Goal: Transaction & Acquisition: Purchase product/service

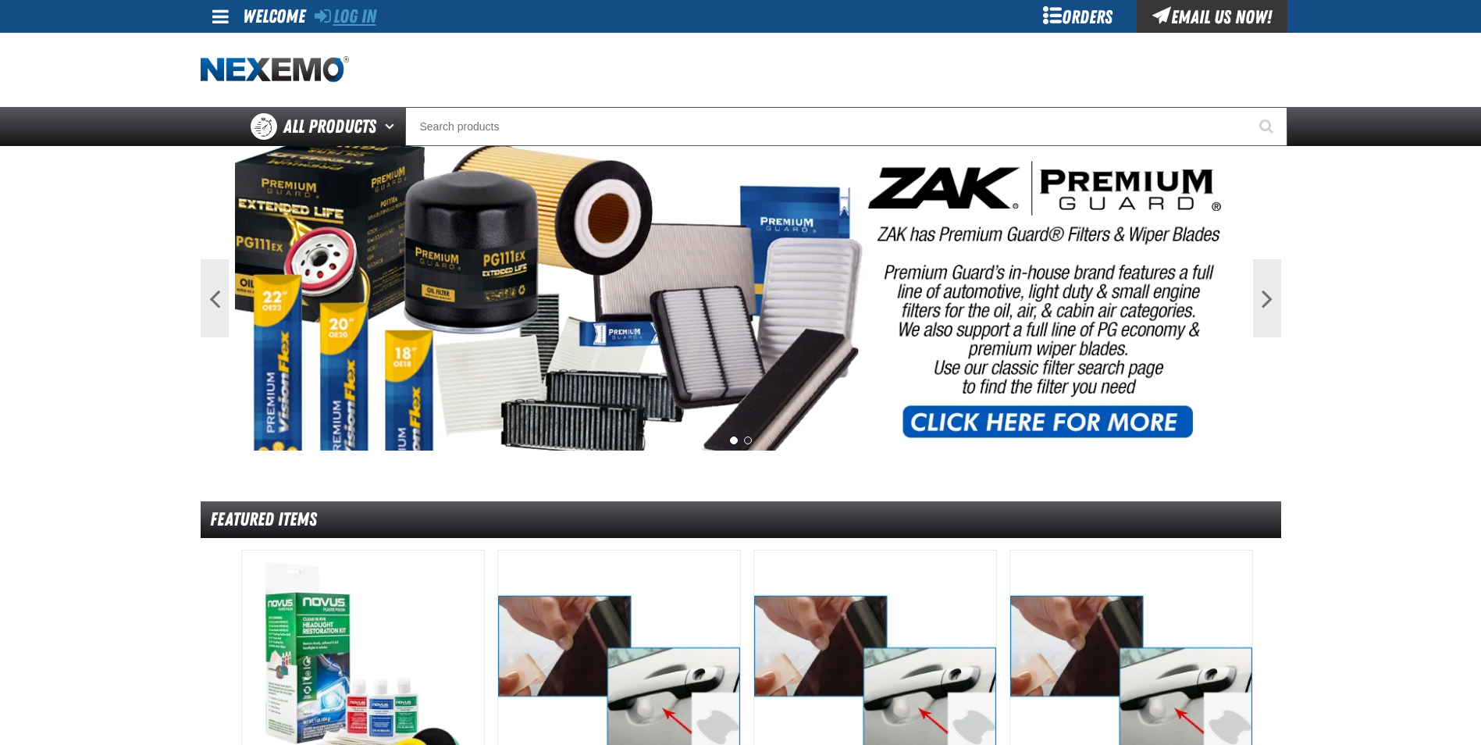
click at [365, 21] on link "Log In" at bounding box center [346, 16] width 62 height 22
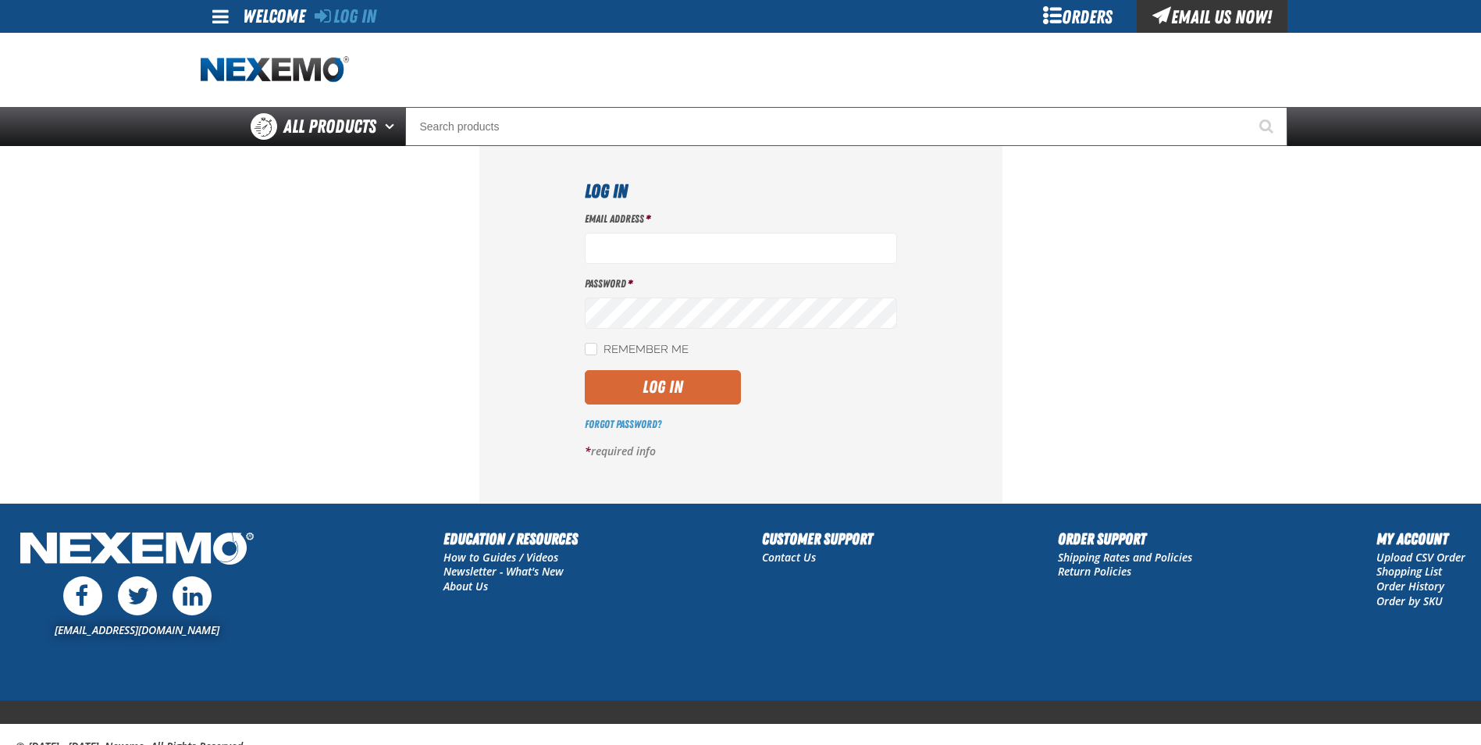
type input "cmuse01@vtaig.com"
click at [623, 392] on button "Log In" at bounding box center [663, 387] width 156 height 34
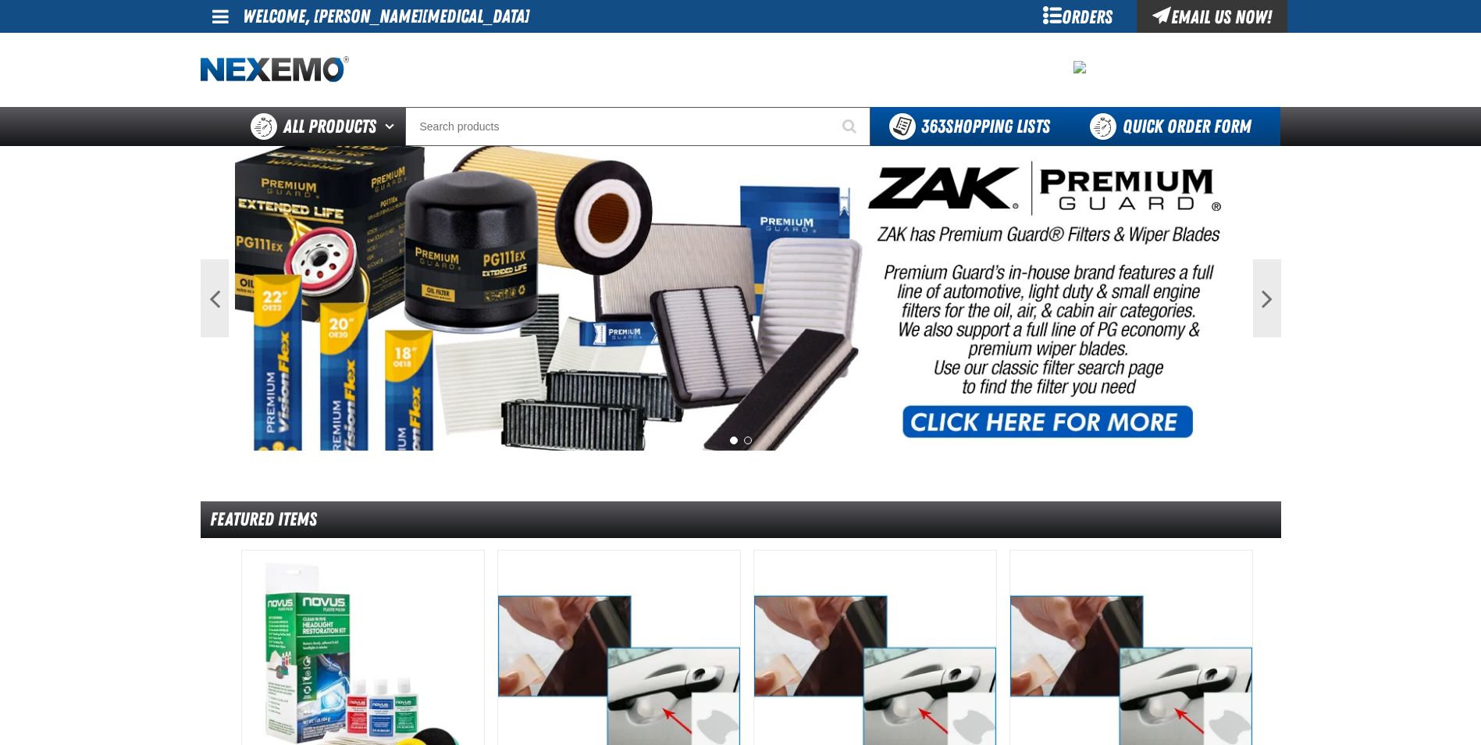
click at [1159, 117] on link "Quick Order Form" at bounding box center [1175, 126] width 212 height 39
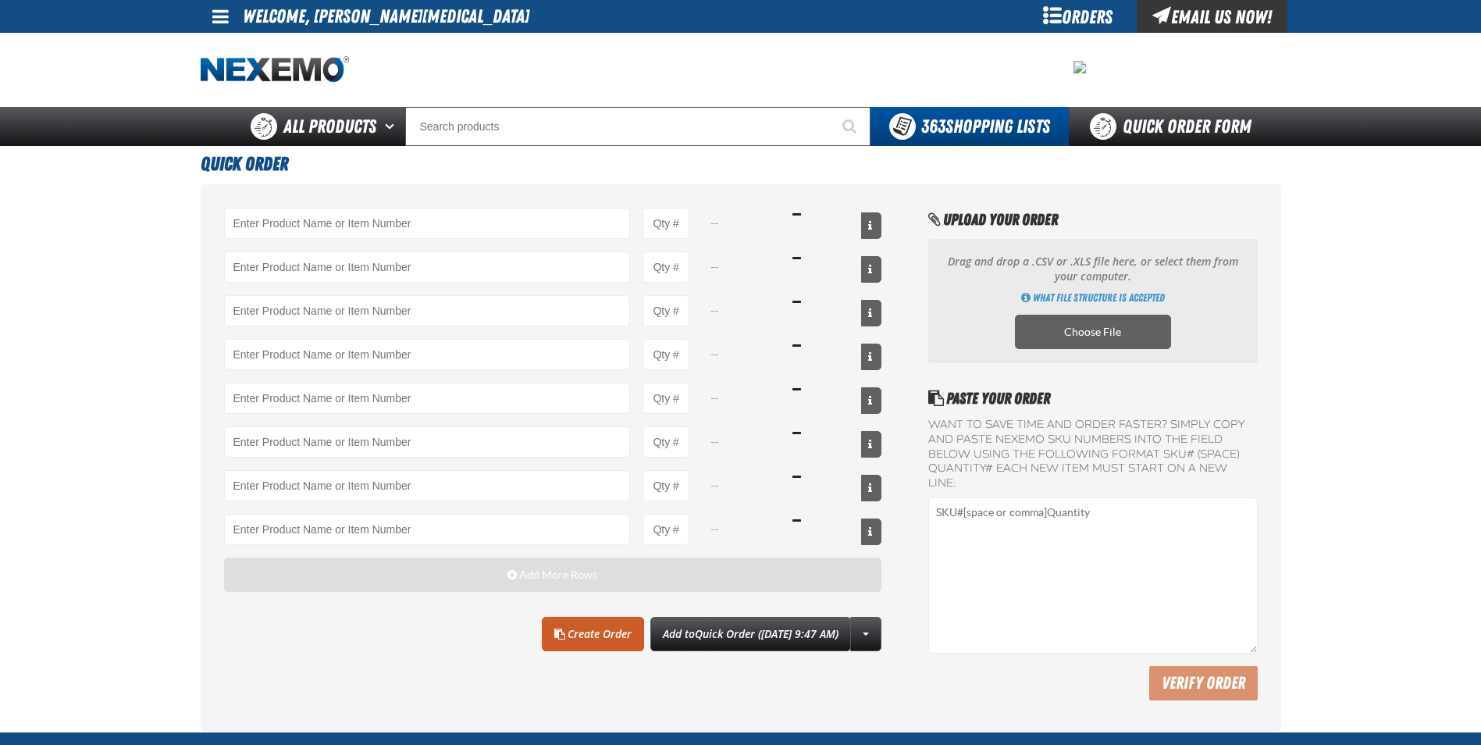
click at [388, 567] on button "Add More Rows" at bounding box center [553, 574] width 658 height 34
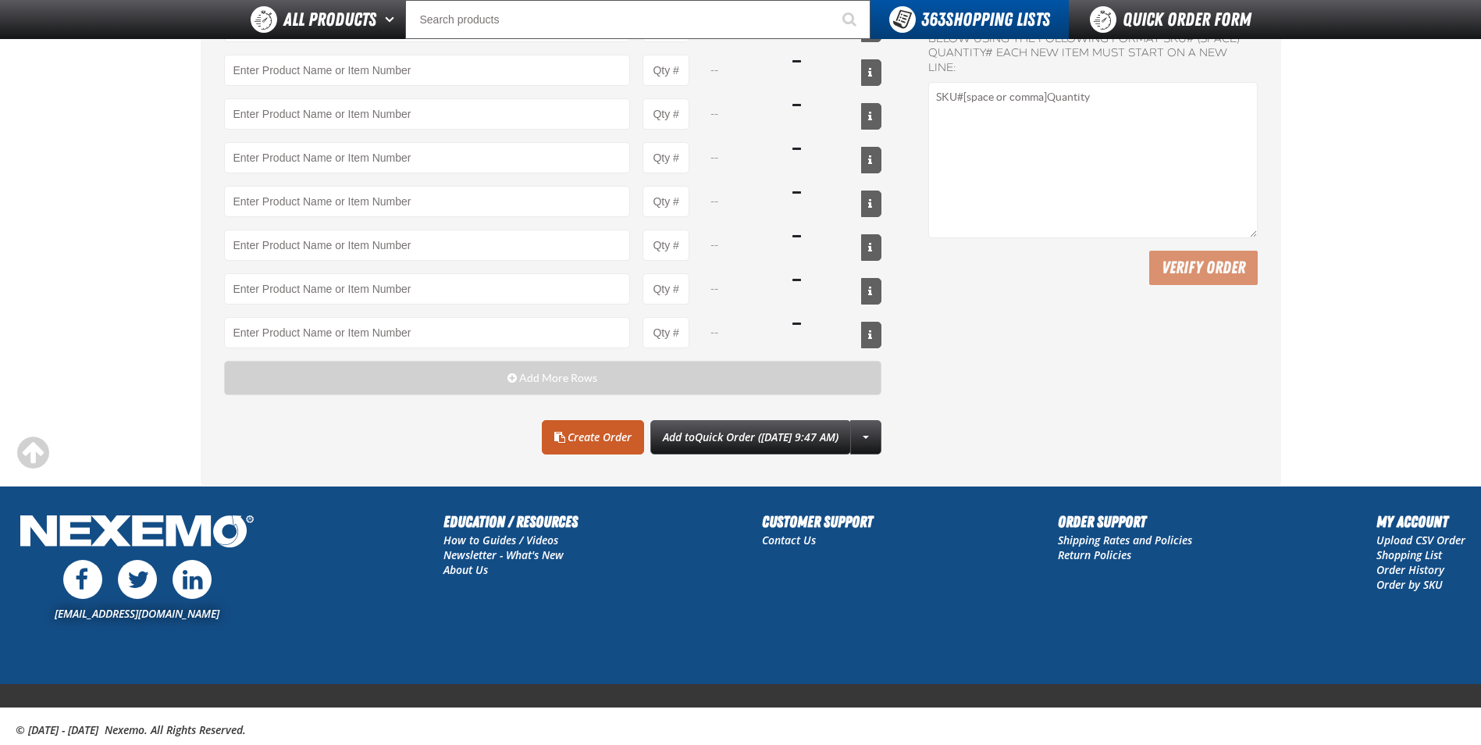
scroll to position [390, 0]
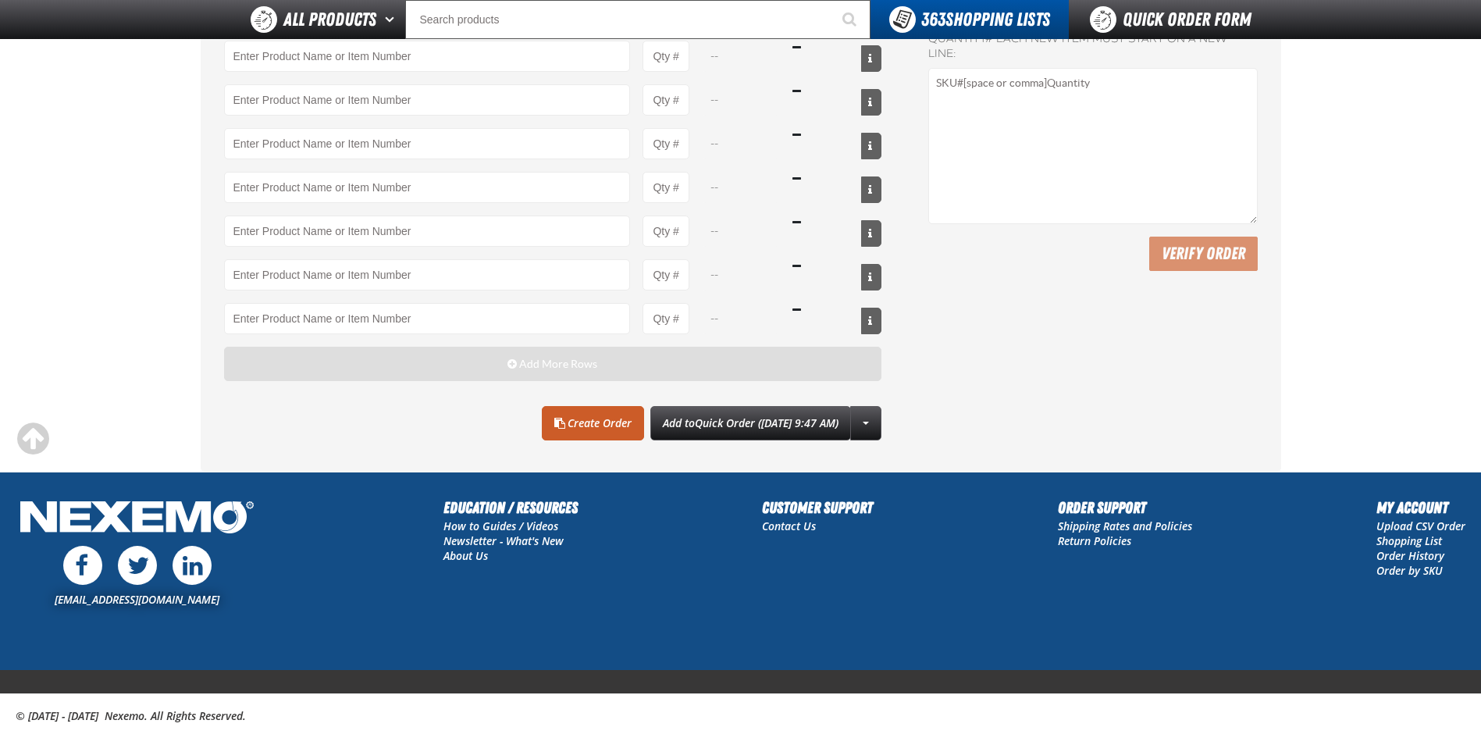
click at [308, 375] on button "Add More Rows" at bounding box center [553, 364] width 658 height 34
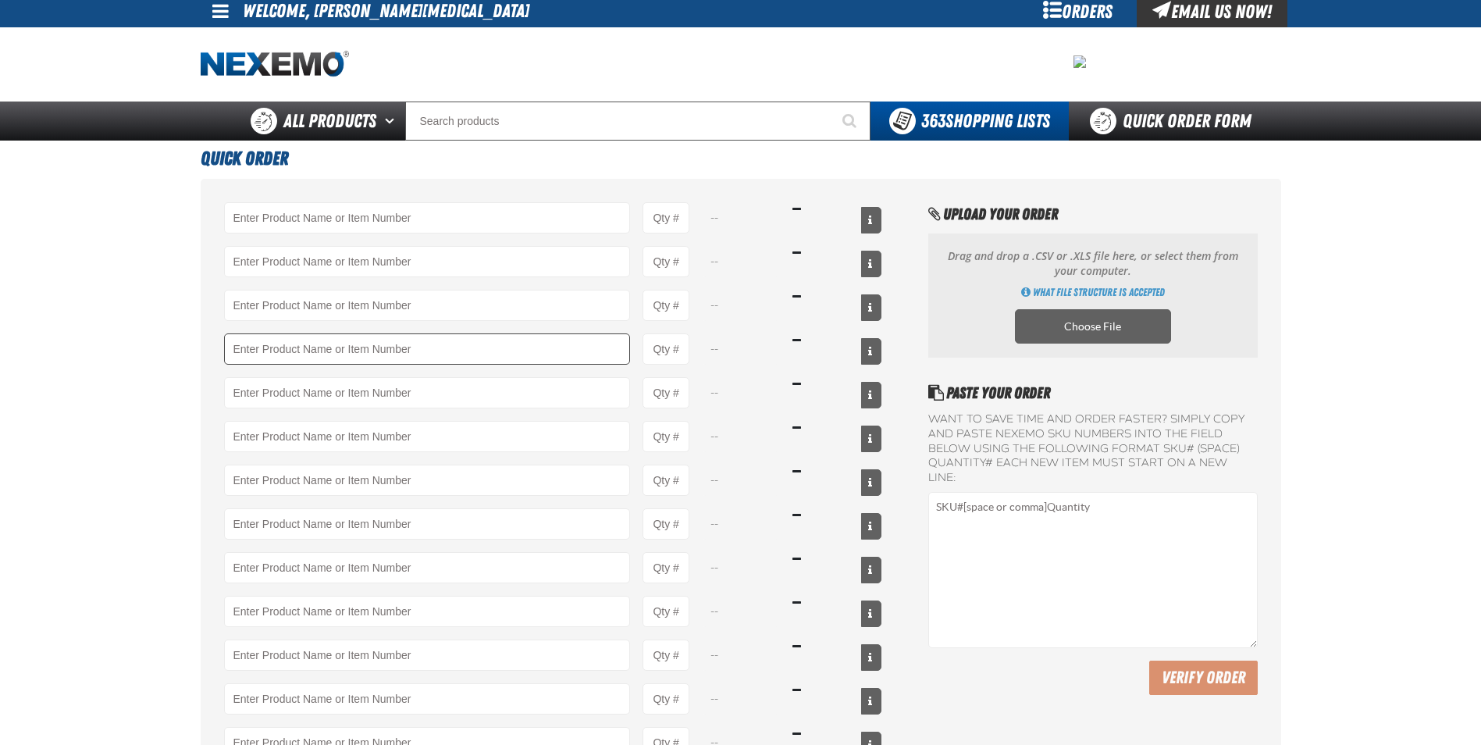
scroll to position [0, 0]
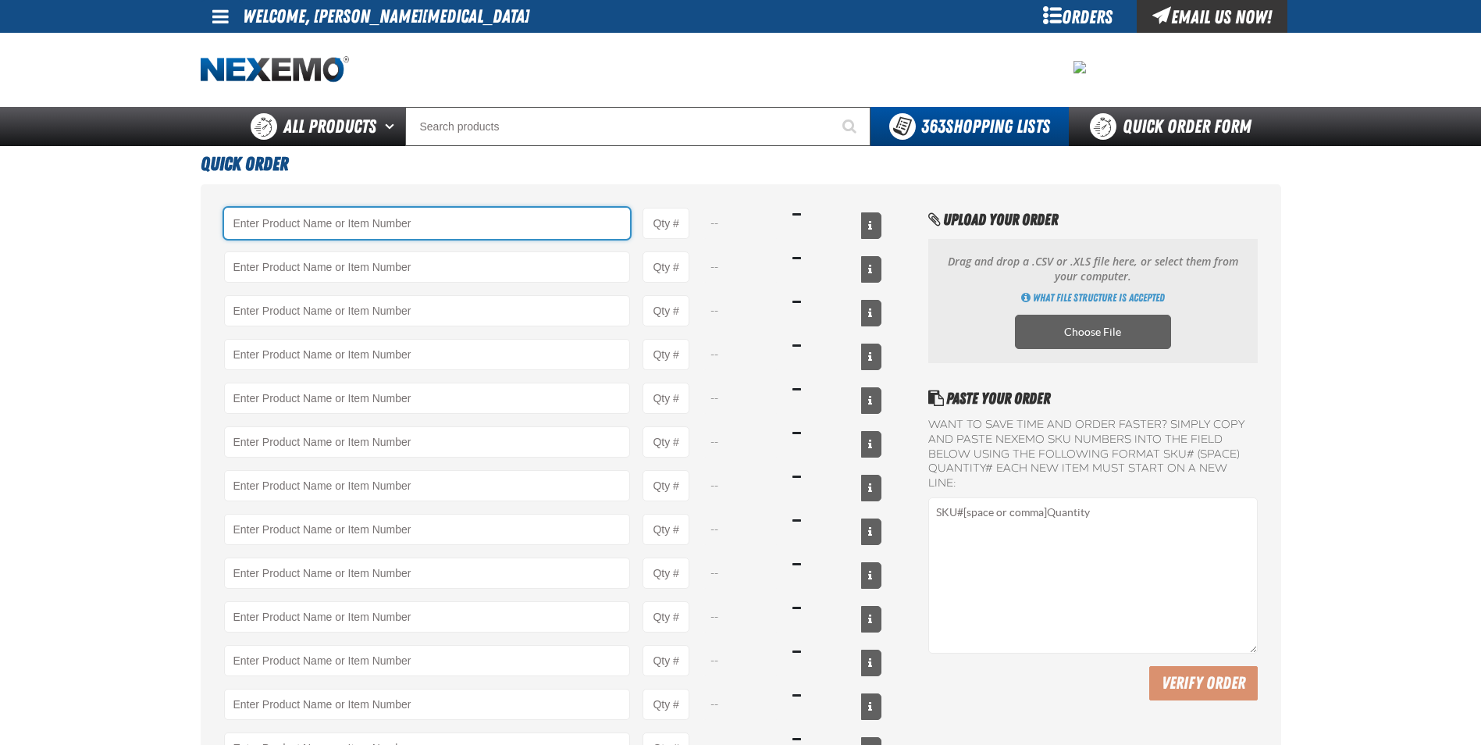
click at [271, 233] on input "Product" at bounding box center [427, 223] width 407 height 31
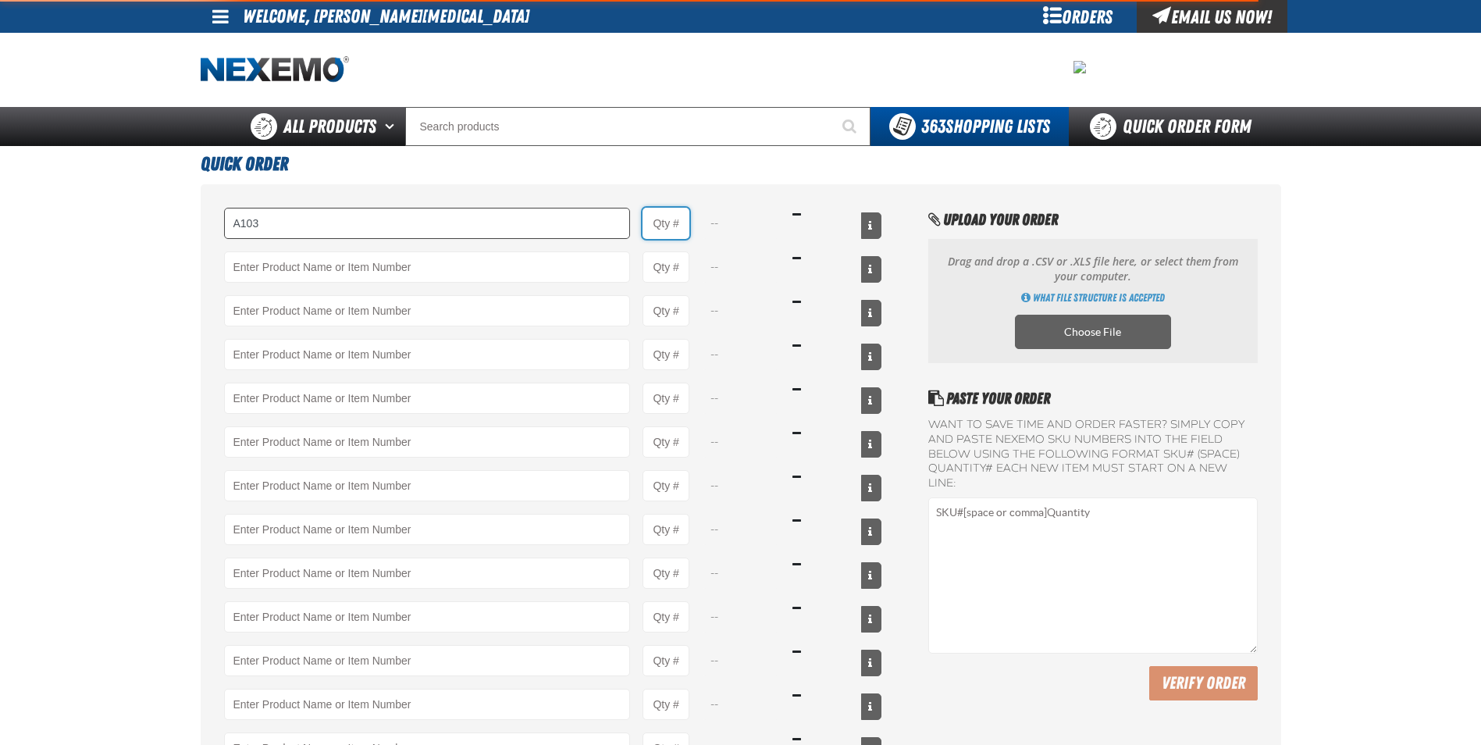
type input "A103 - Throttle Body and Intake Cleaner - ZAK Products"
type input "1"
select select "can"
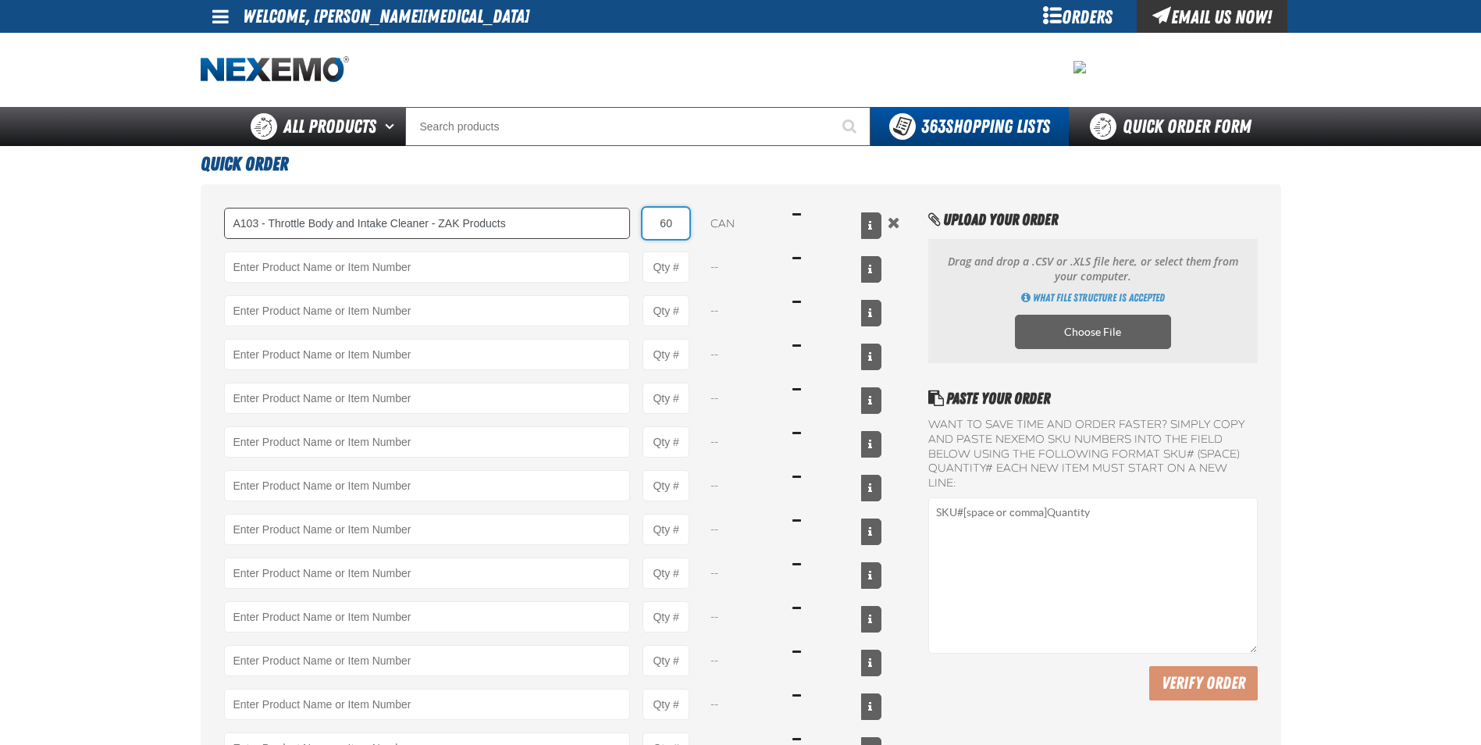
type input "60"
type input "AC150 - Evaporator Core Cleaner - ZAK Products"
type input "1"
select select "can"
type input "12"
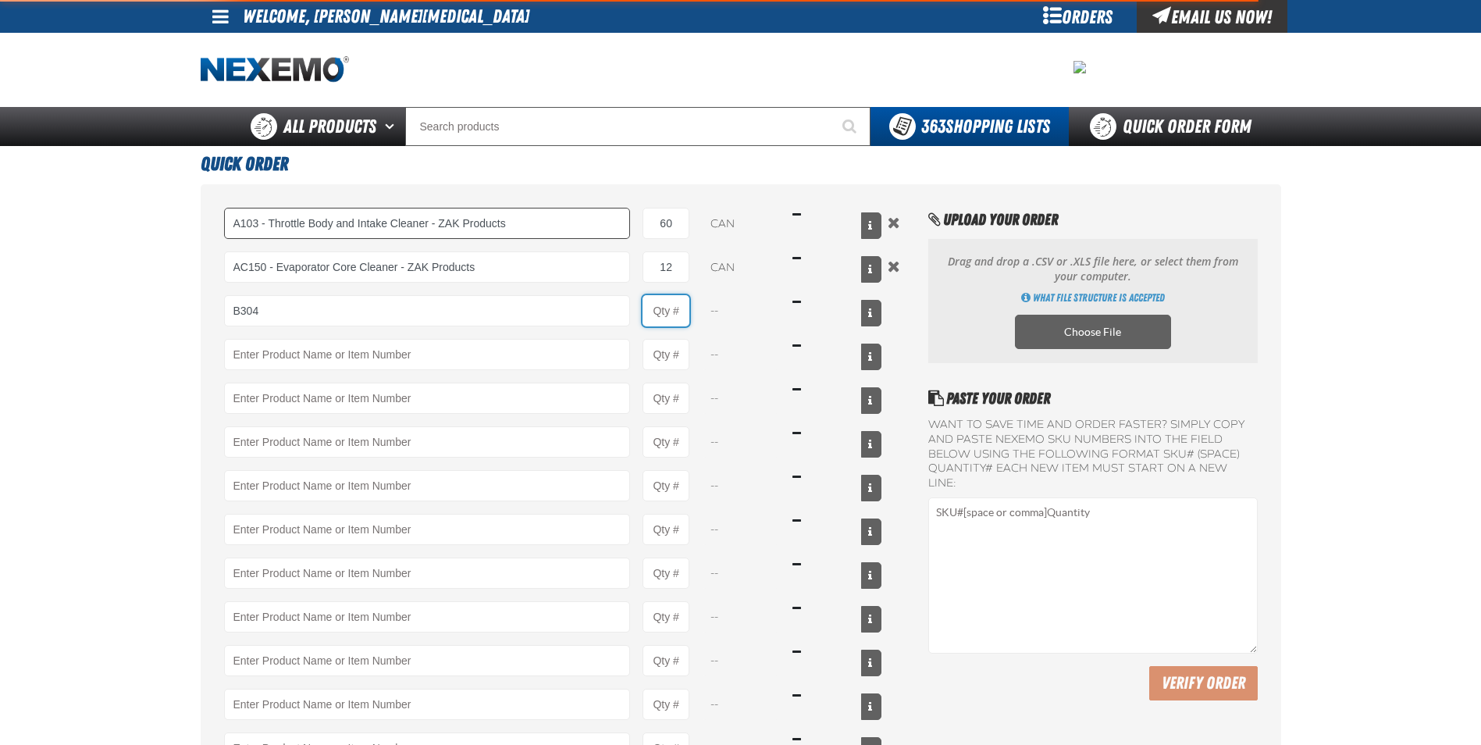
type input "B304 - Battery Service Kit - Cleaner &amp; Protector with Anti-Corrosion Pads -…"
type input "1"
select select "kit"
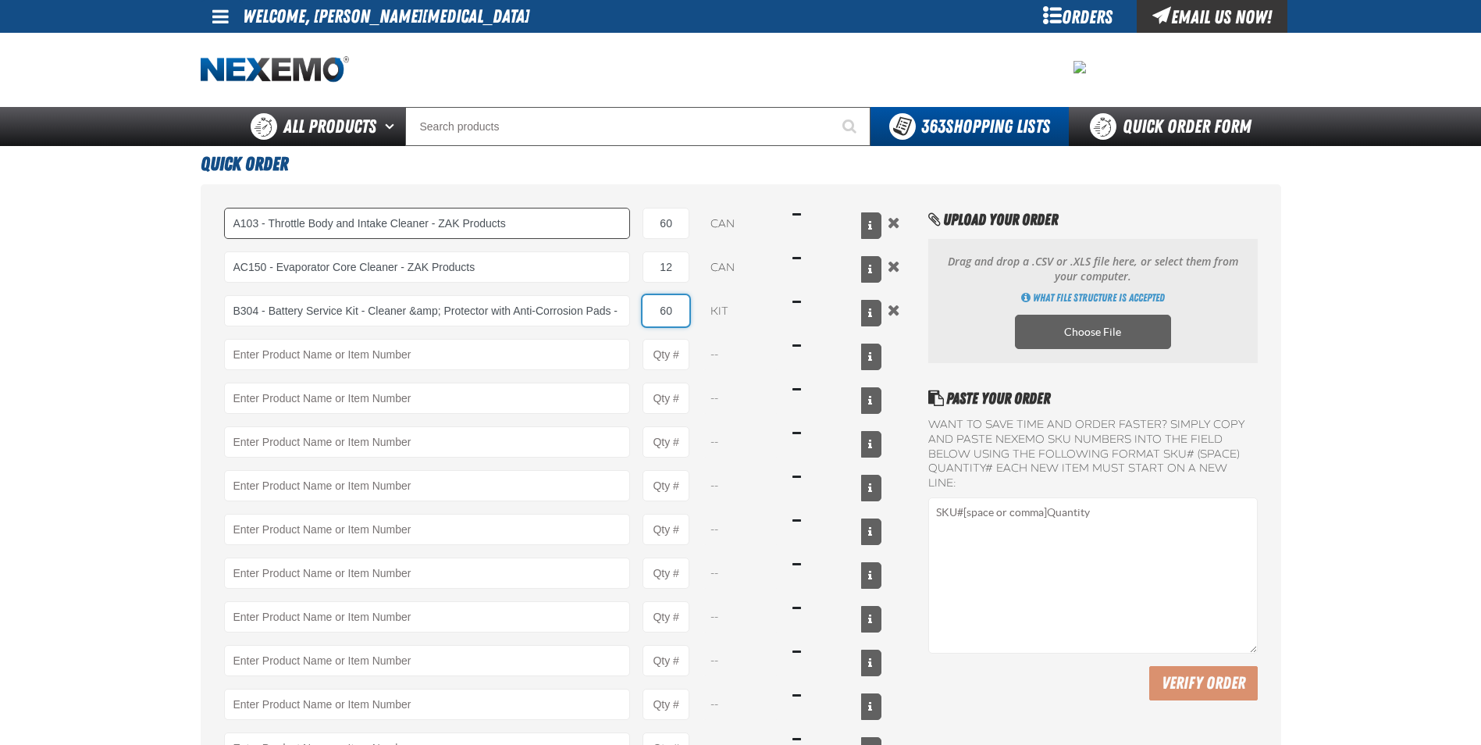
type input "60"
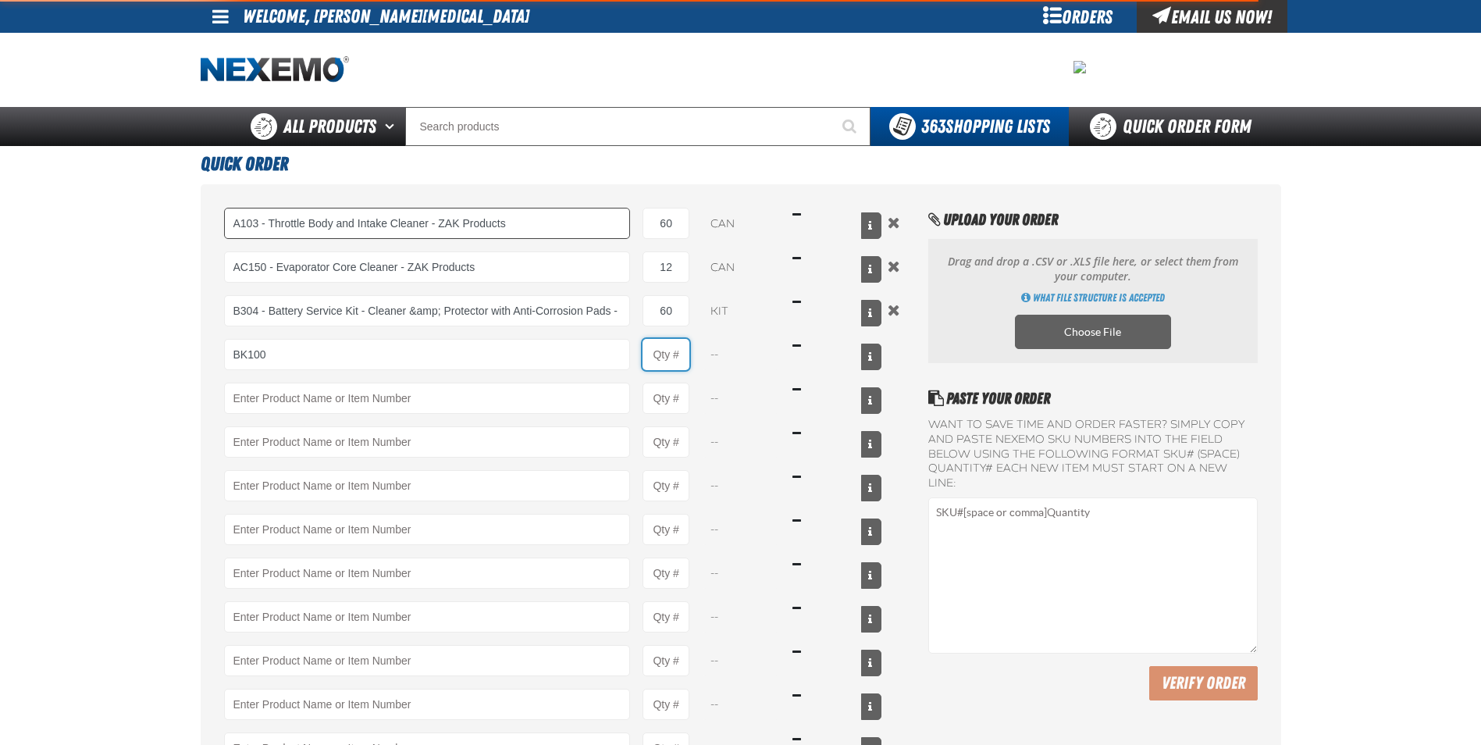
type input "BK100 - DOT 3 Brake Fluid Exchange Formula - 32 Ounce - ZAK Products"
type input "1"
select select "bottle"
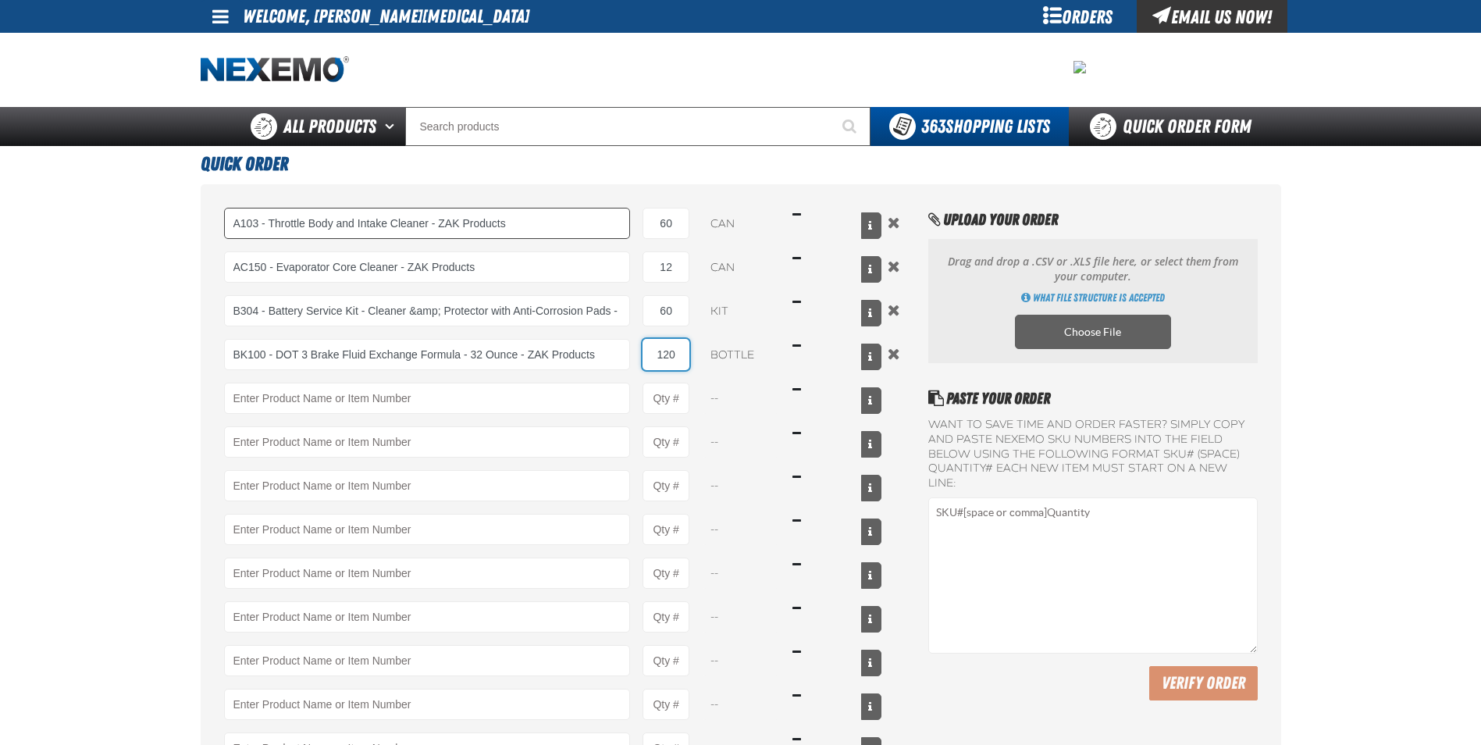
type input "120"
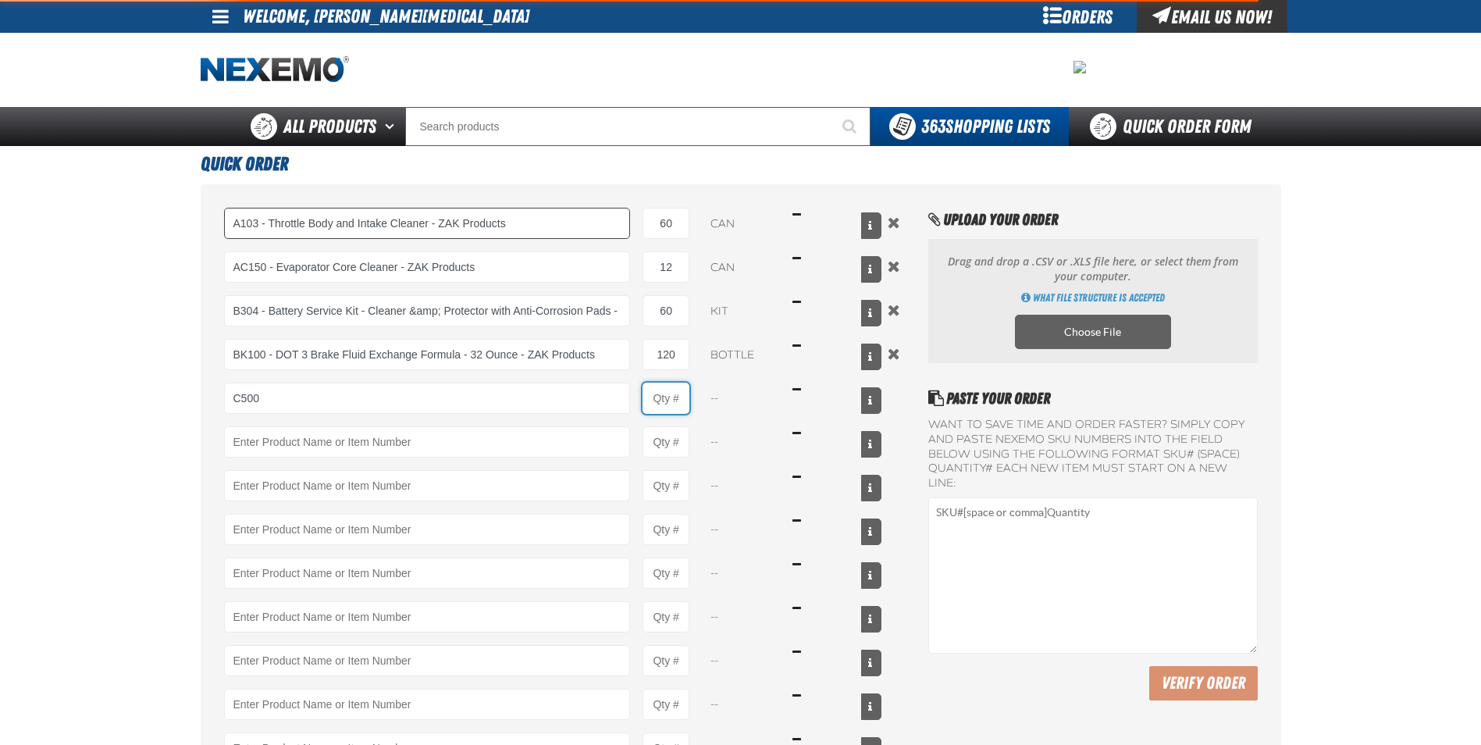
type input "C500 - Synthetic Engine Oil Booster - ZAK Products"
type input "1"
select select "bottle"
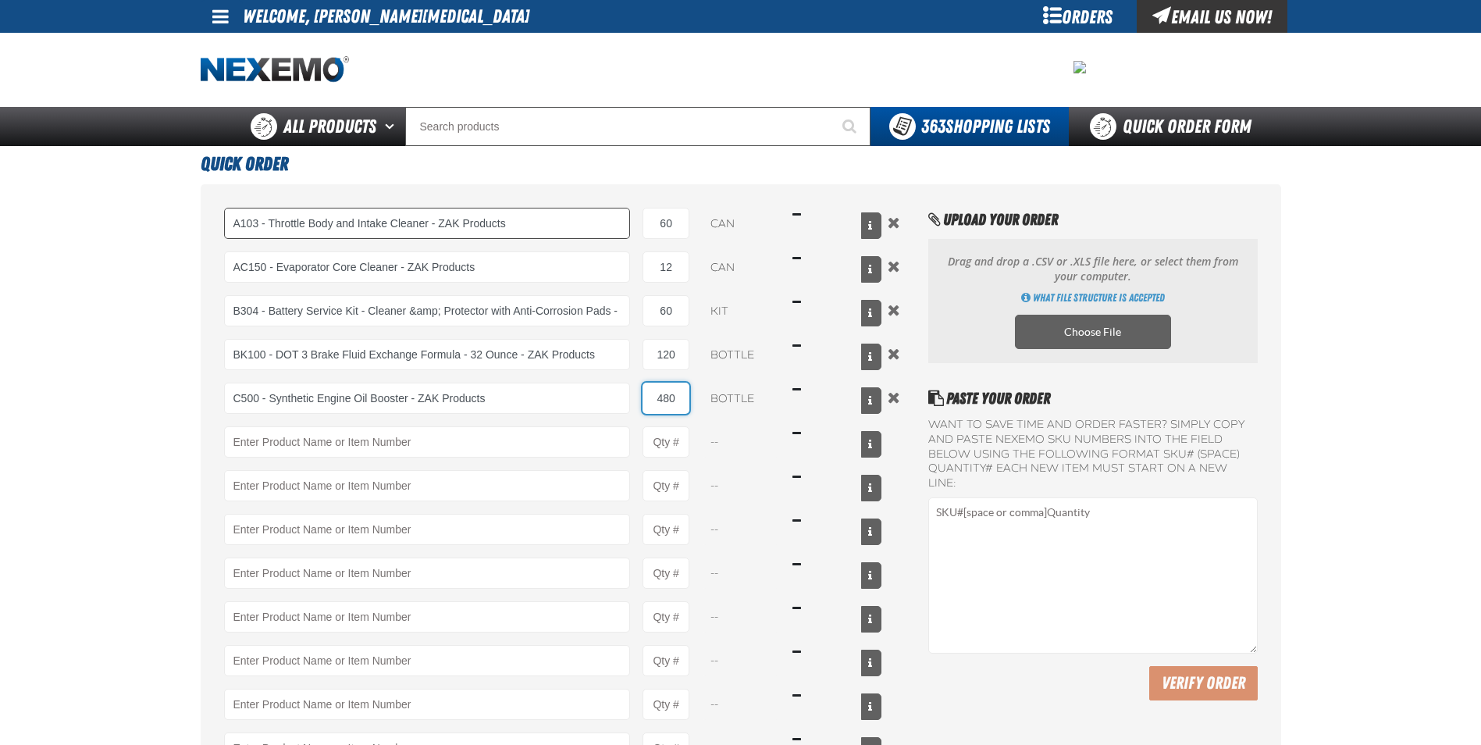
type input "480"
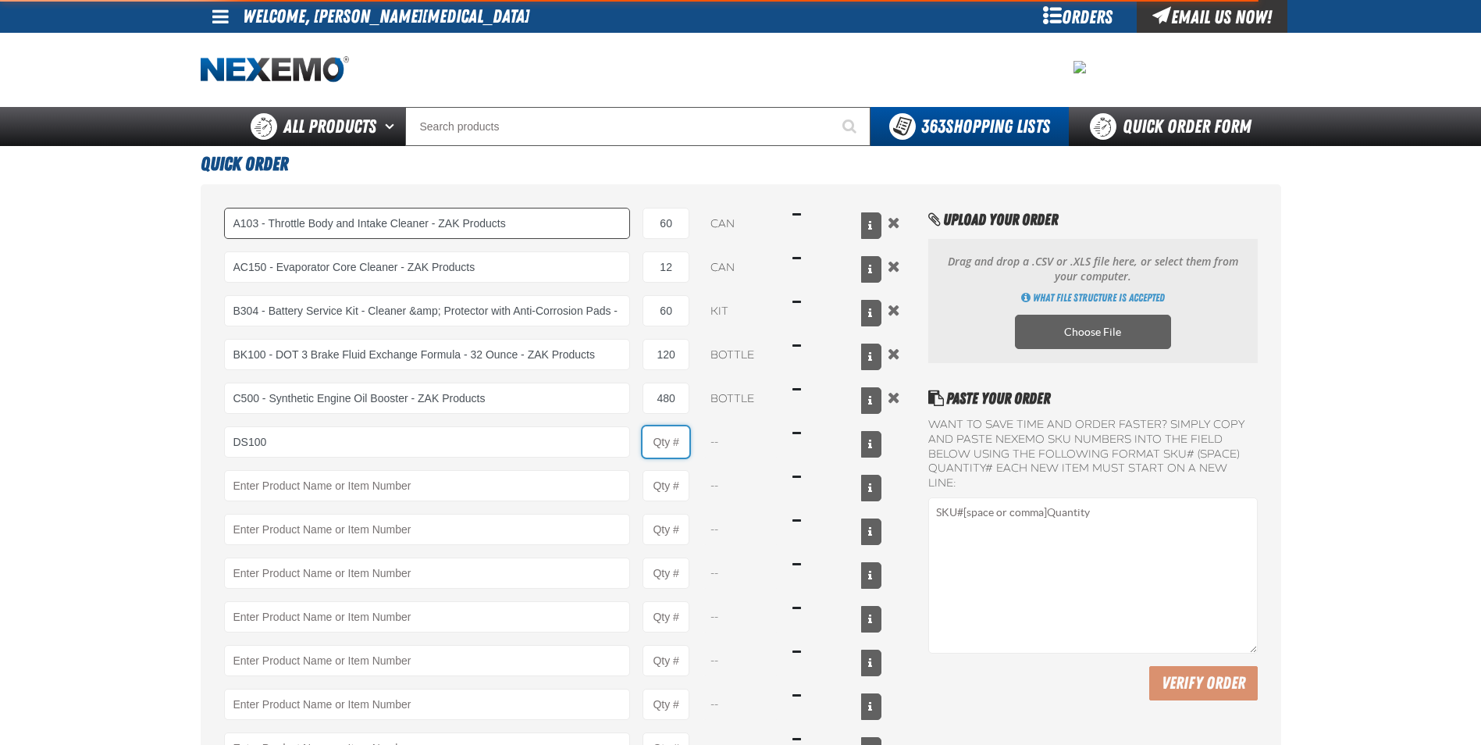
type input "DS100 - Differential Supplement - ZAK Products"
type input "1"
select select "bottle"
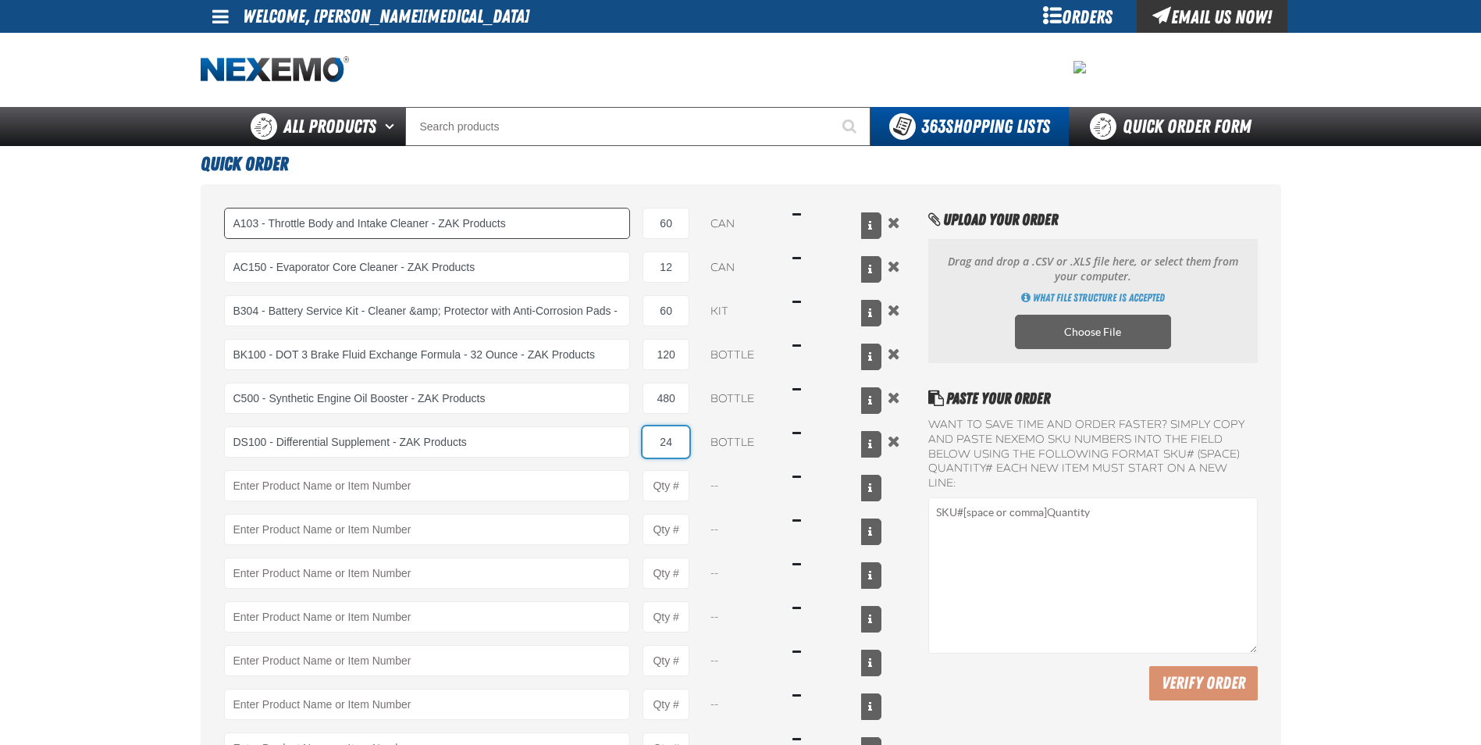
type input "24"
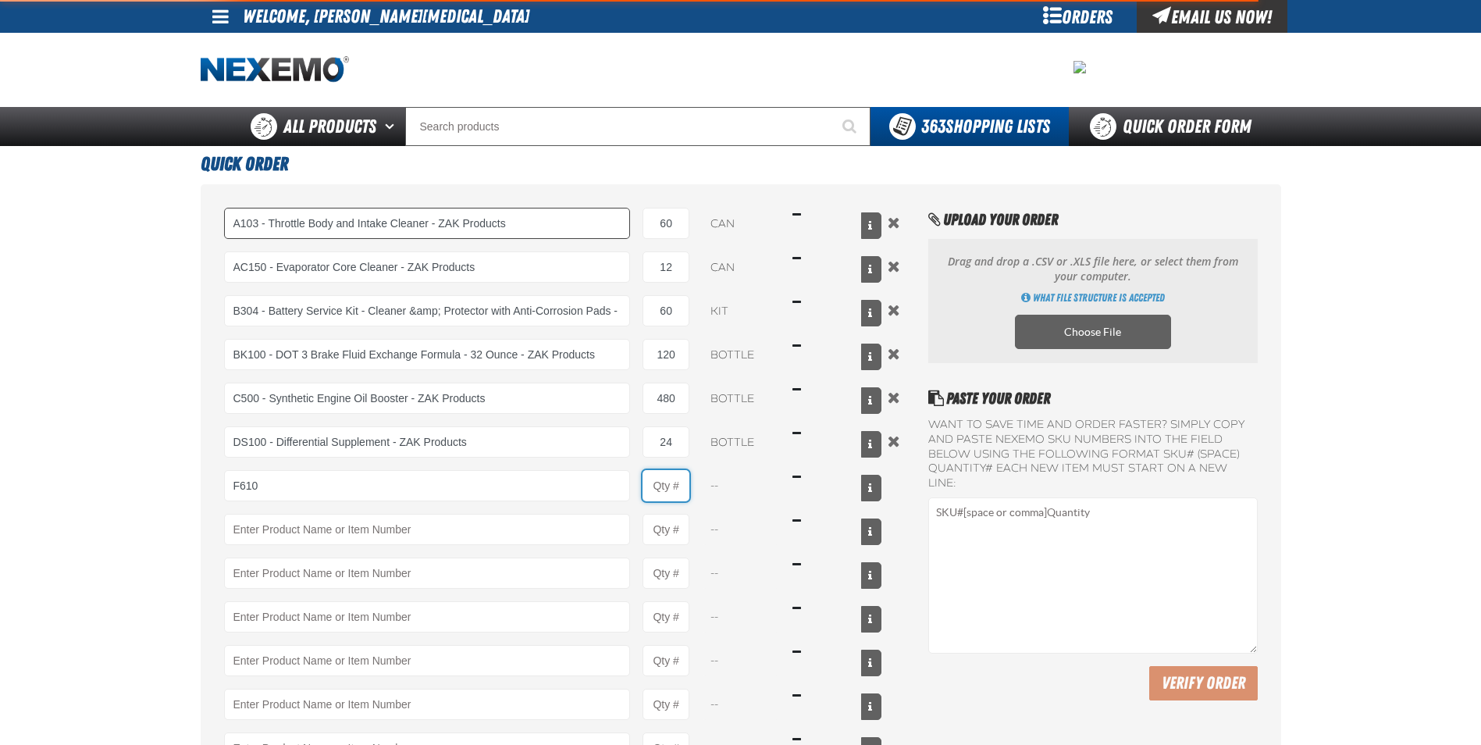
type input "F610 - Z-Tech - ZAK Products"
type input "1"
select select "bottle"
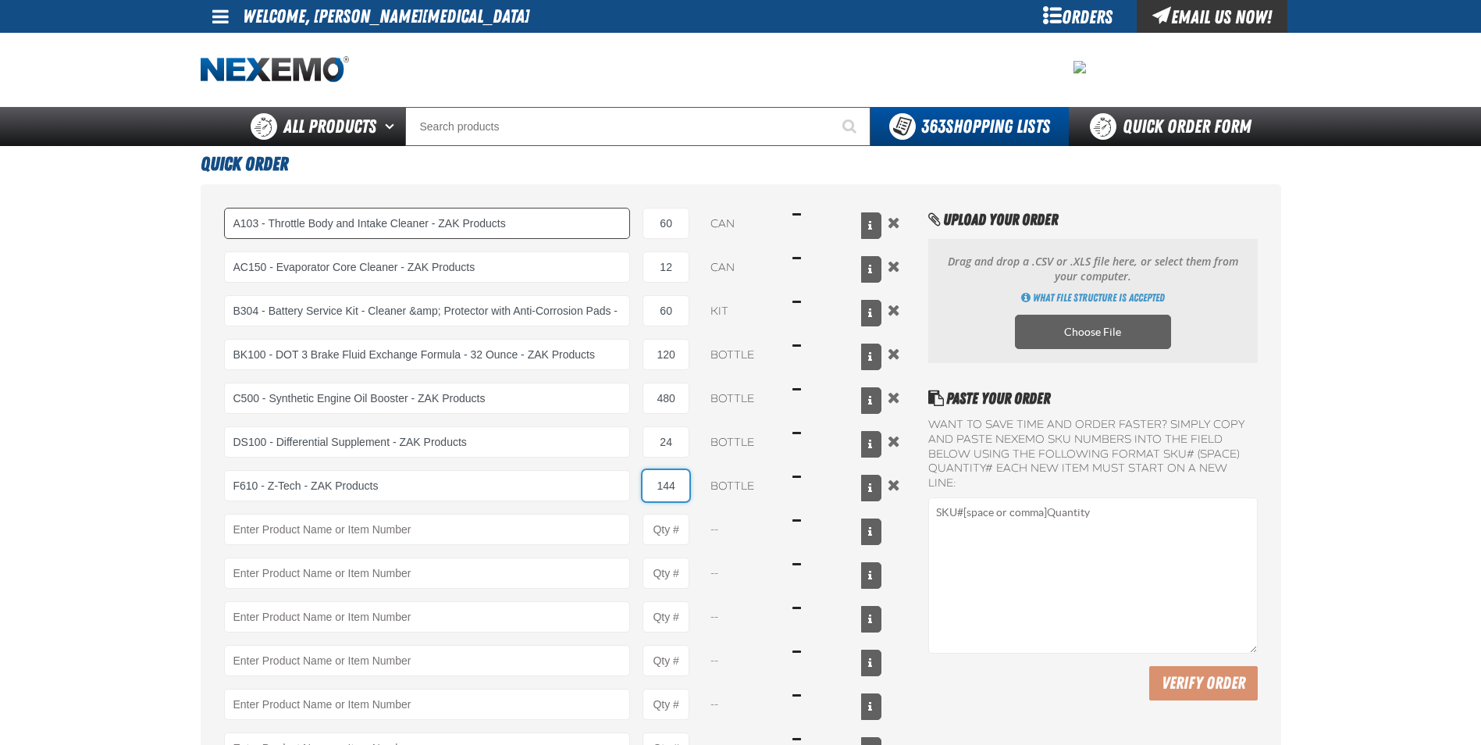
type input "144"
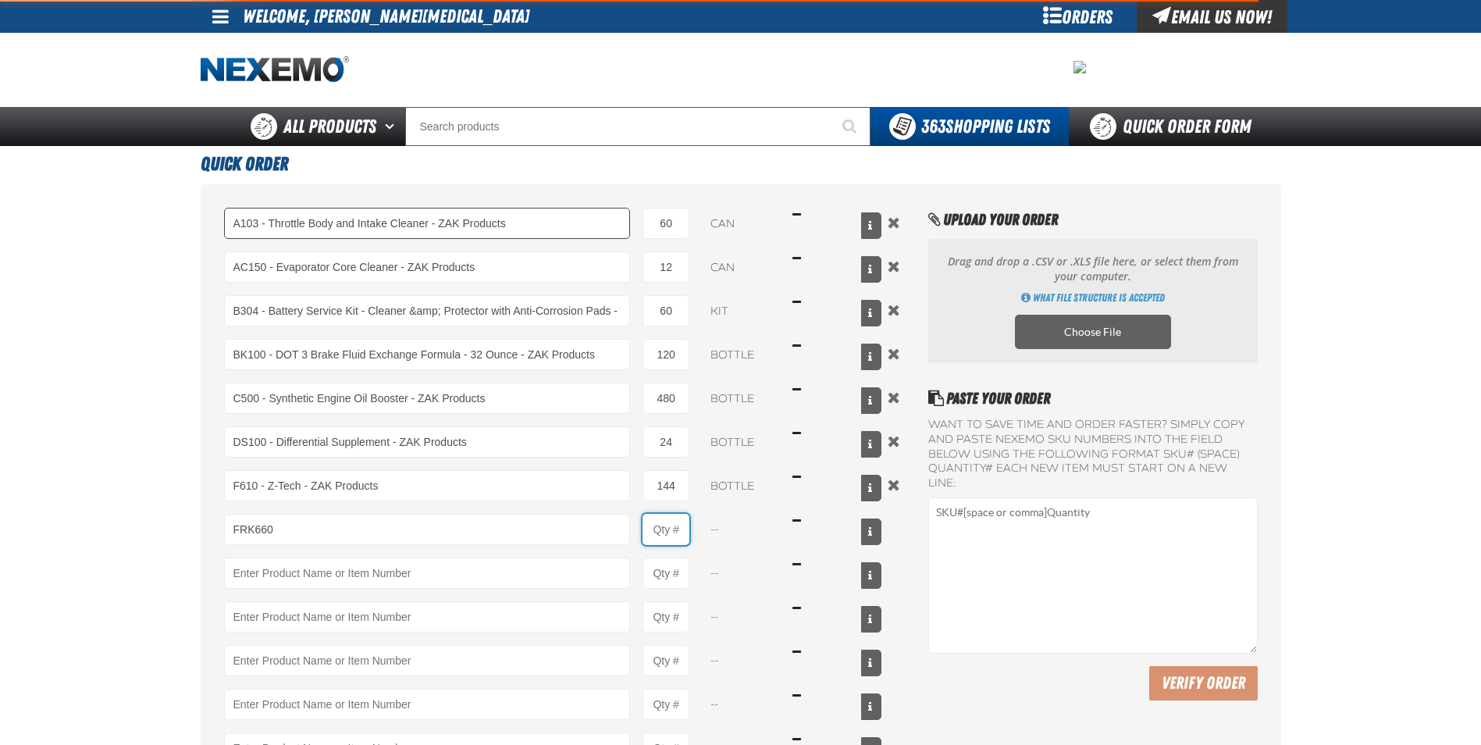
type input "FRK660 - Fuel Rail Induction Kit - ZAK Products"
type input "1"
select select "kit"
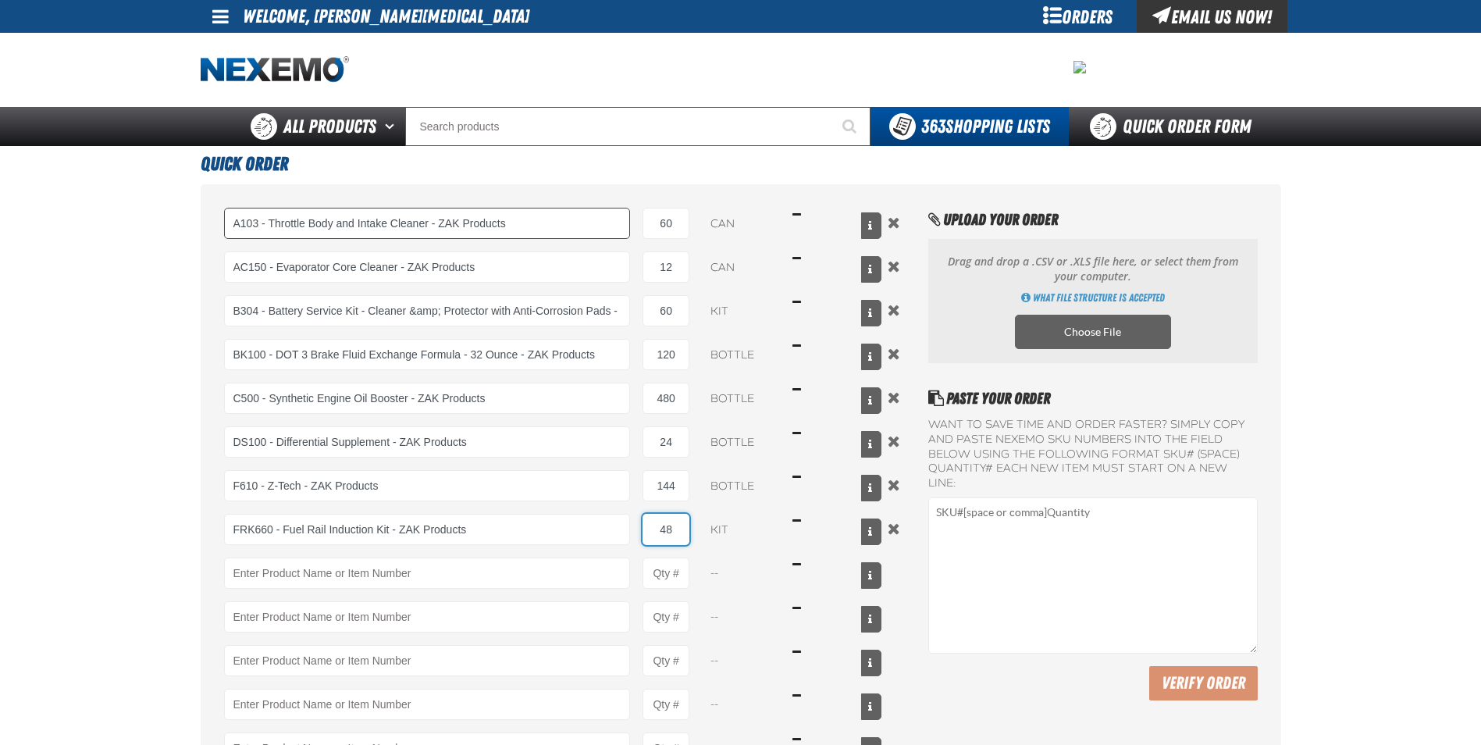
type input "48"
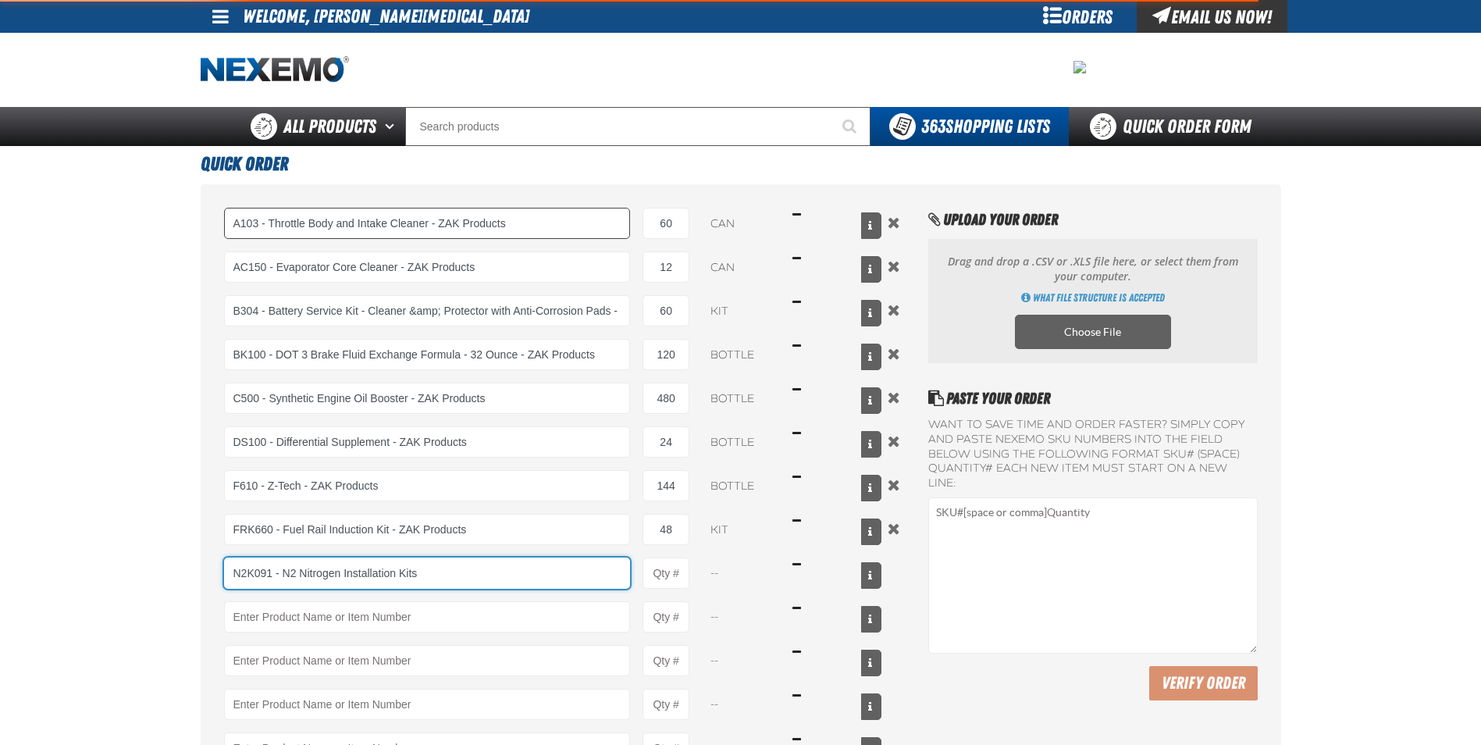
type input "N2K091 - N2 Nitrogen Installation Kits"
type input "1"
select select "kit"
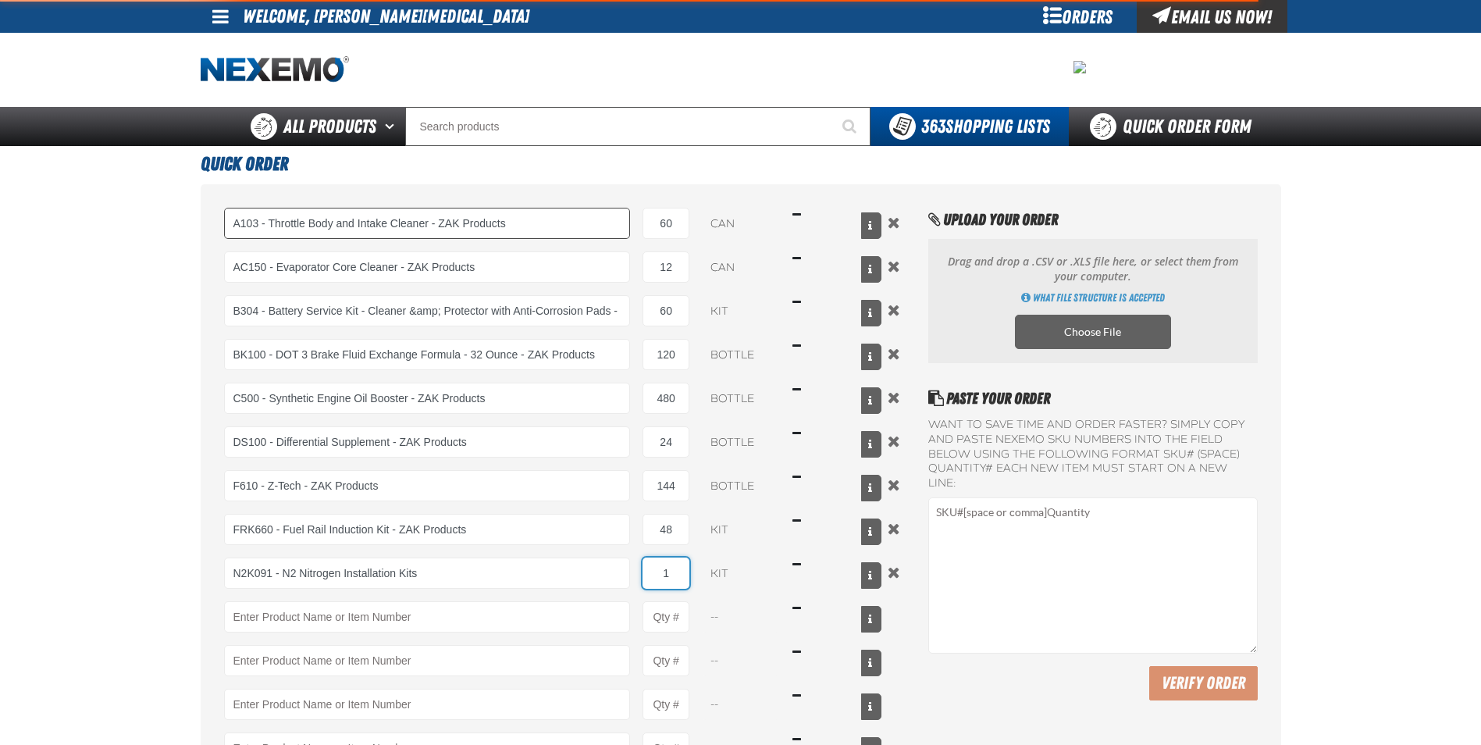
type input "N2K091 - N2 Nitrogen Installation Kits"
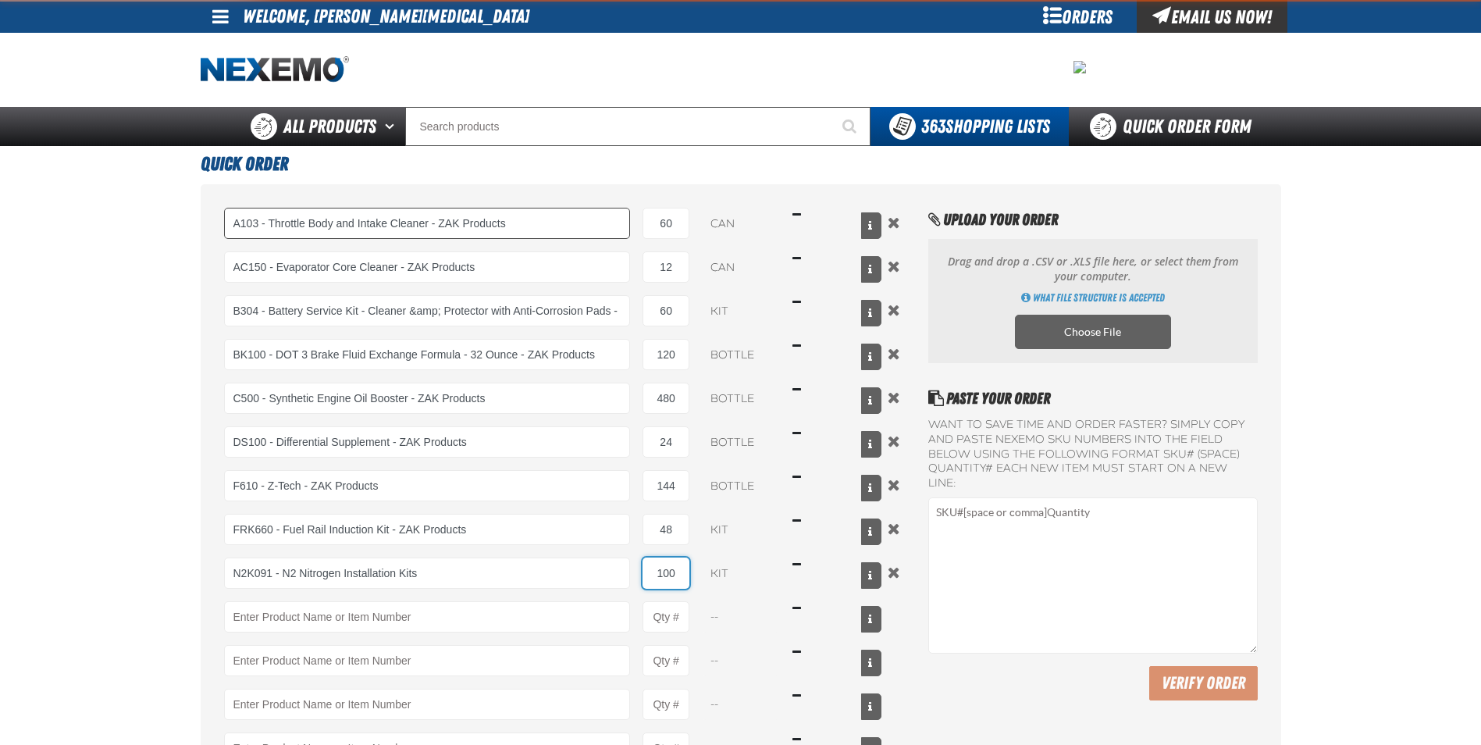
type input "100"
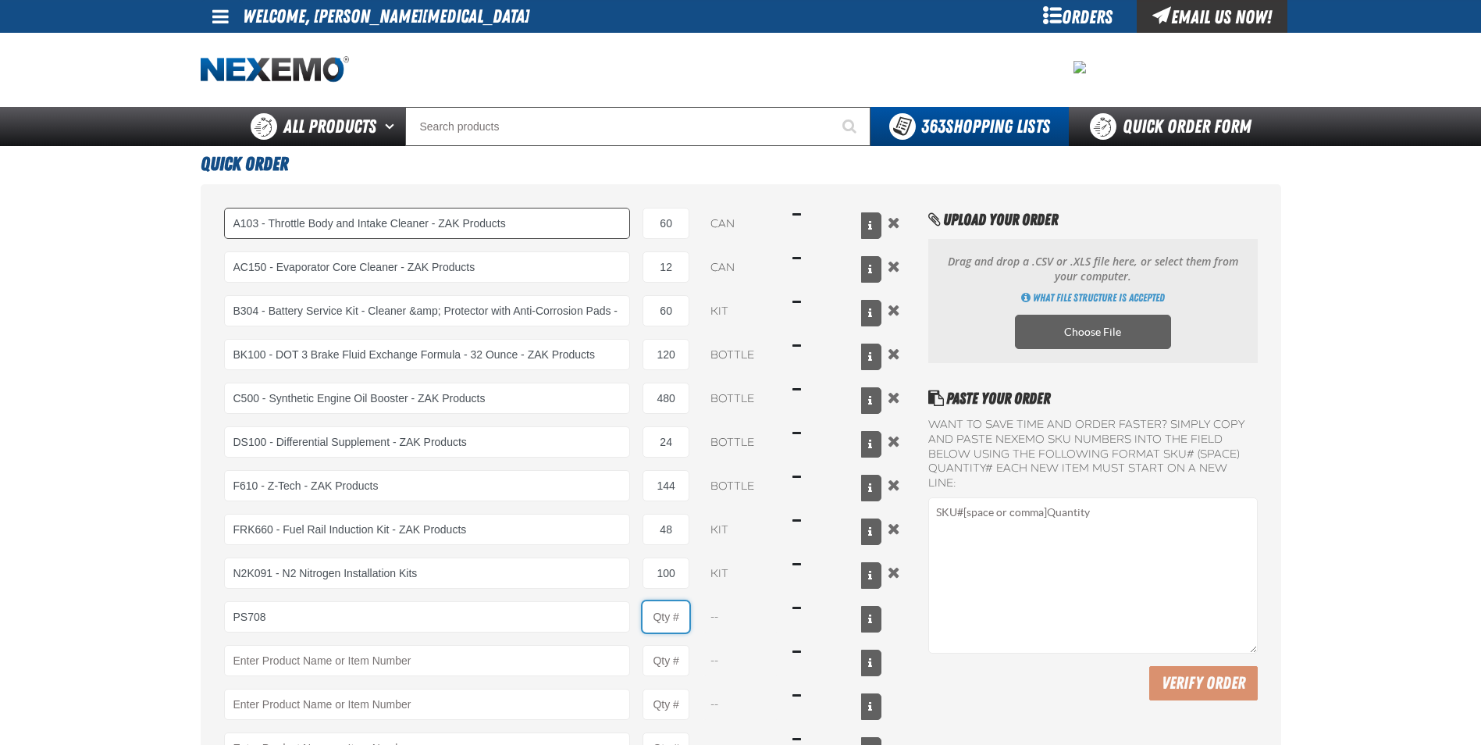
type input "PS708 - Multi-Vehicle Power Steering Fluid with Conditioner - ZAK Products"
type input "1"
select select "bottle"
type input "16"
type input "RK222 - Universal Cooling System Service Kit - ZAK Products"
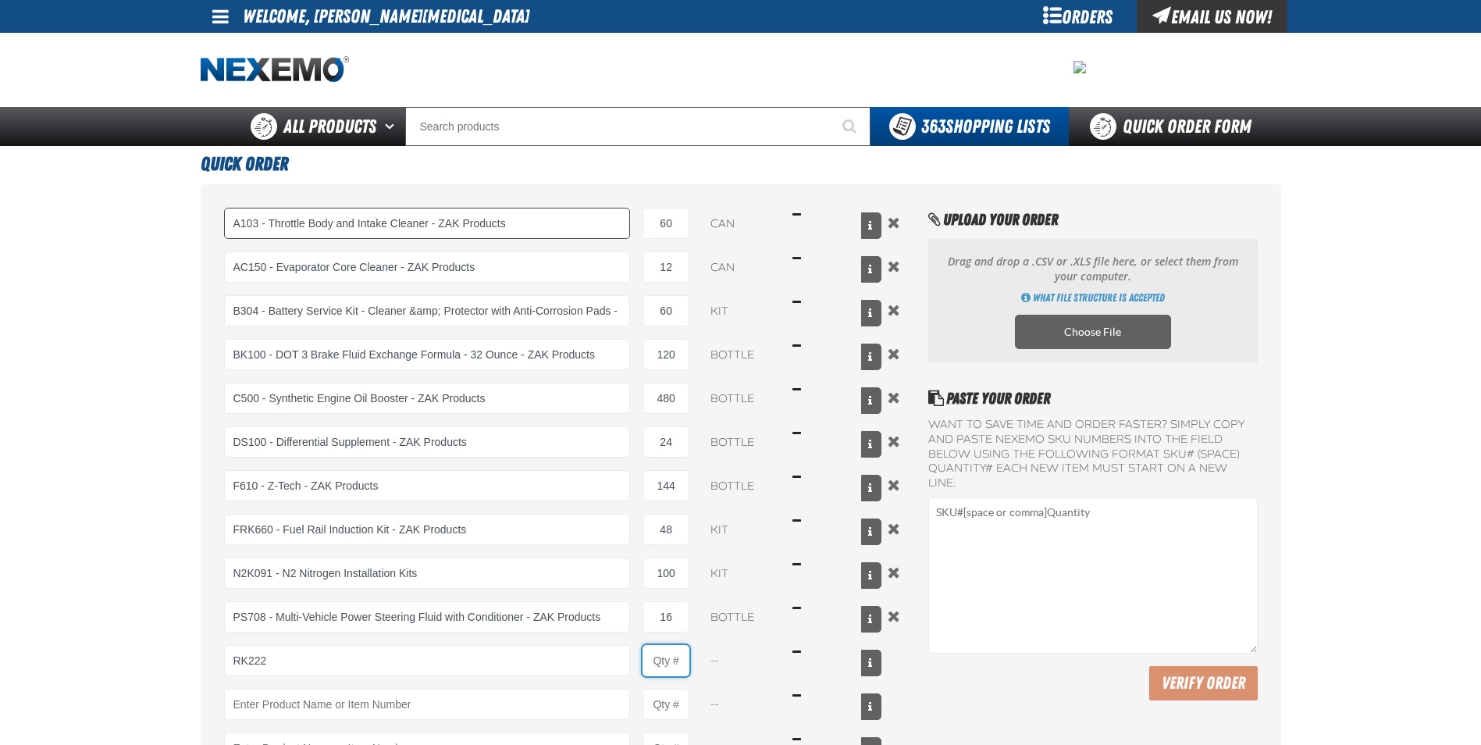
type input "1"
select select "kit"
type input "24"
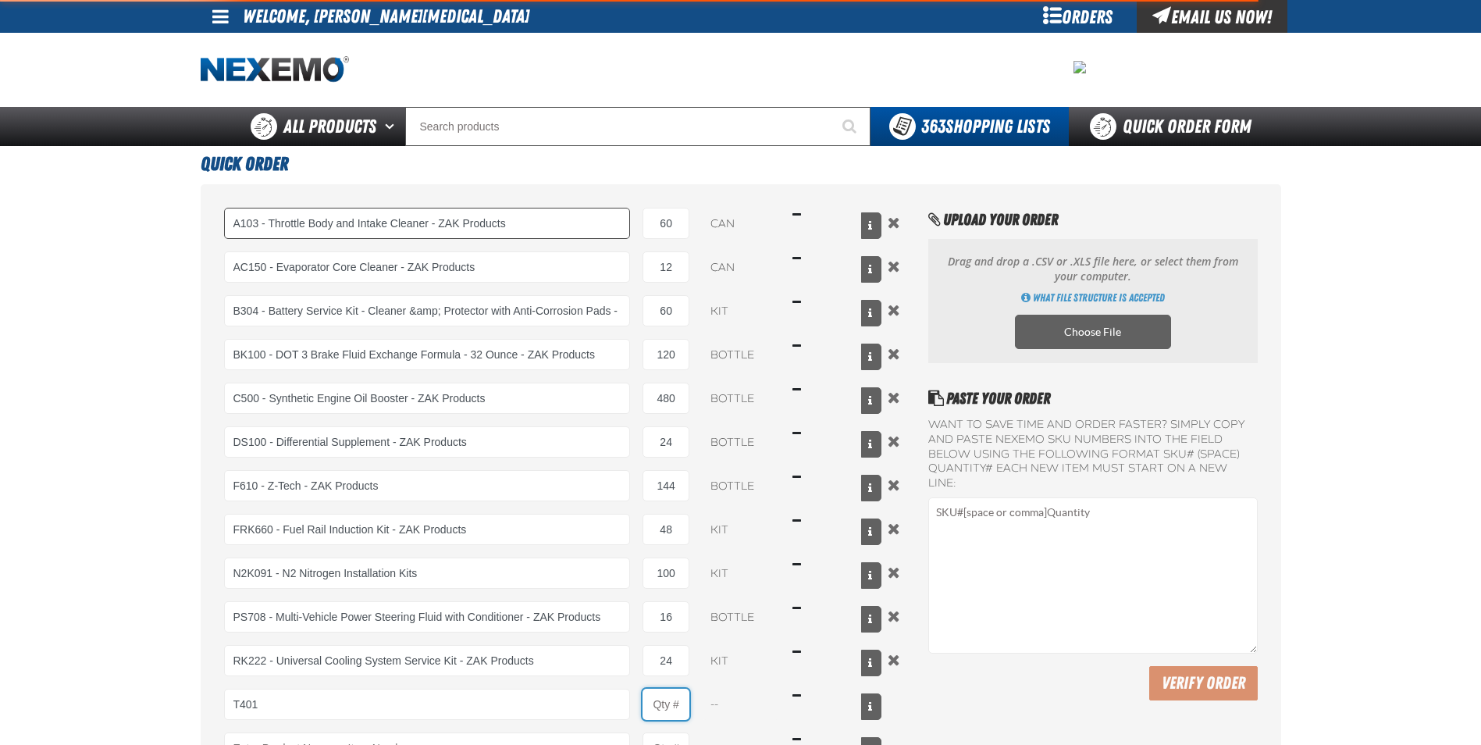
type input "T401 - Automatic Transmission Conditioner - ZAK Products"
type input "1"
select select "bottle"
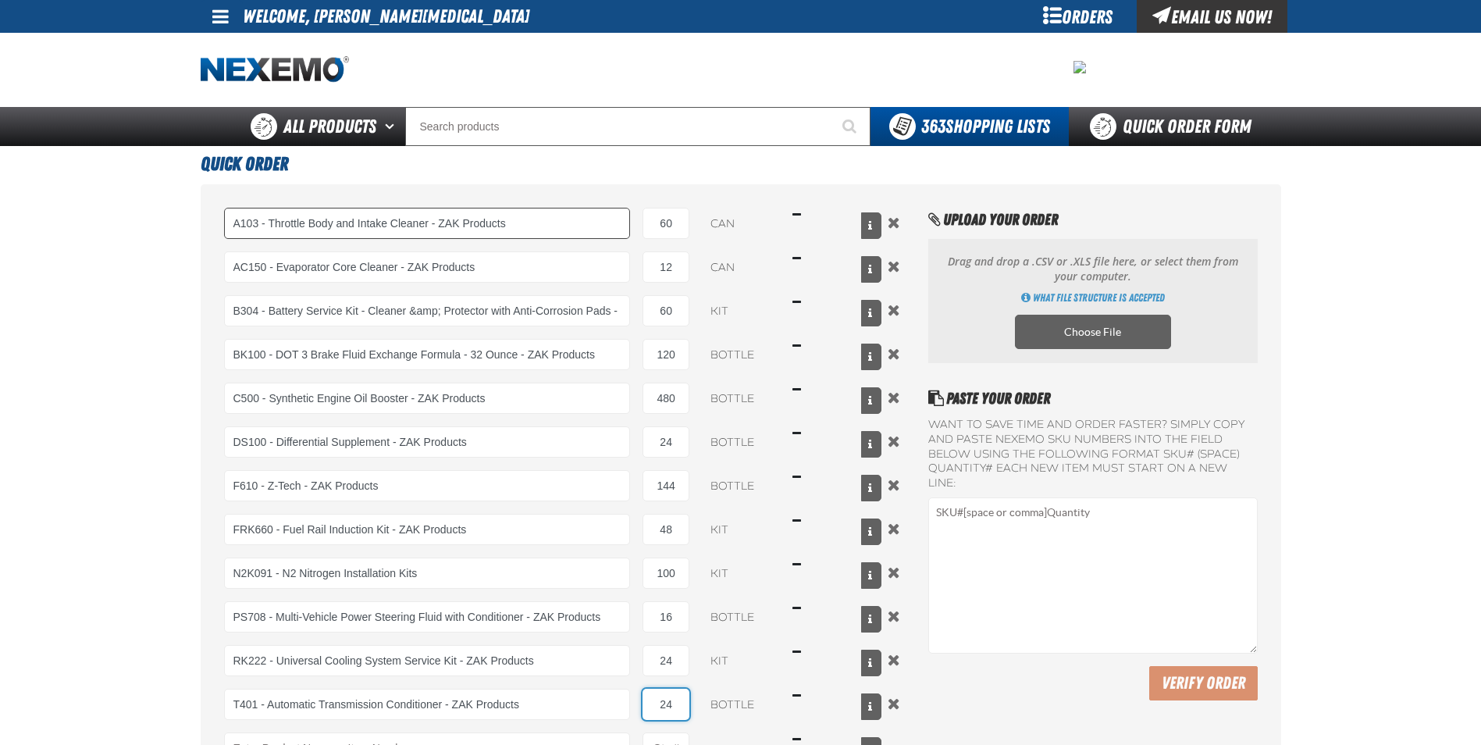
type input "24"
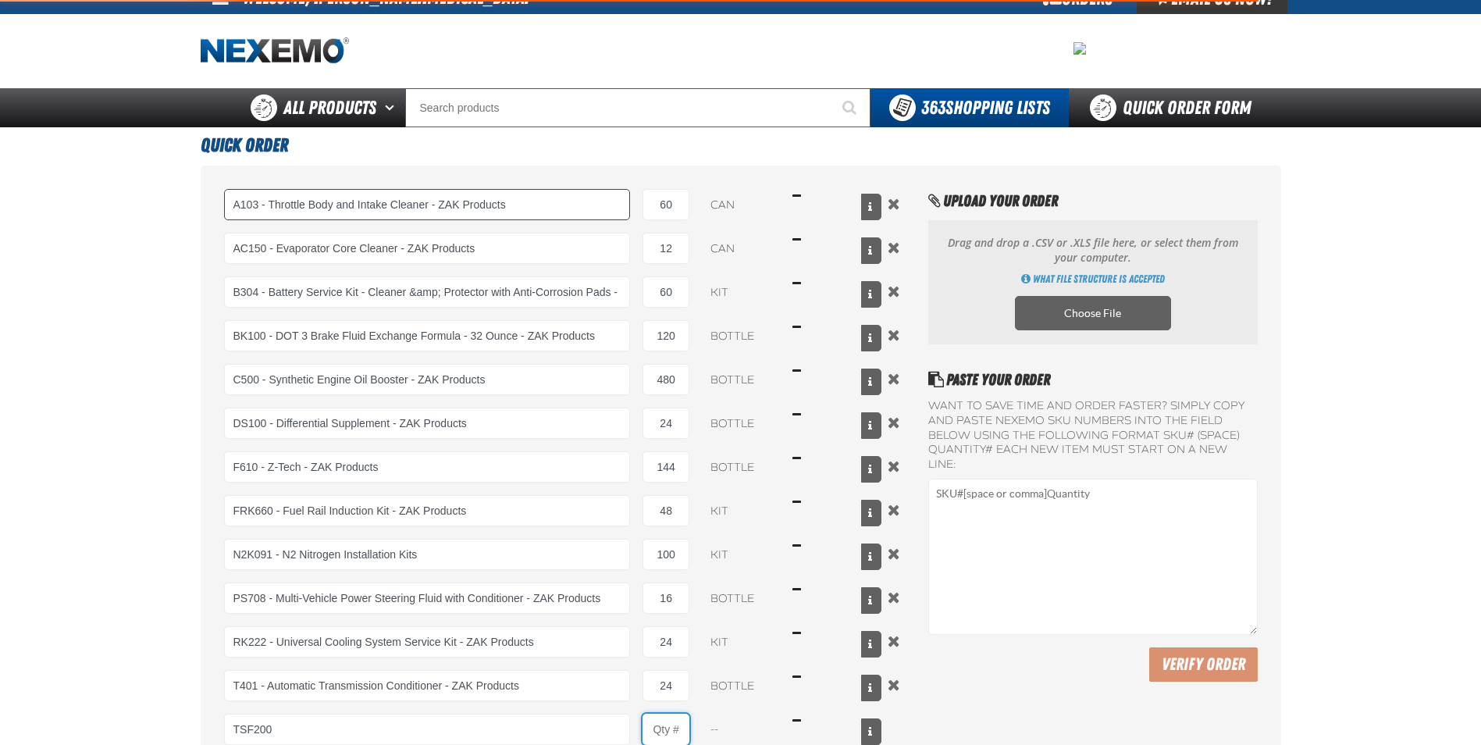
type input "TSF200 - 2-Step GDI Intake Cleaning Service"
type input "1"
select select "kit"
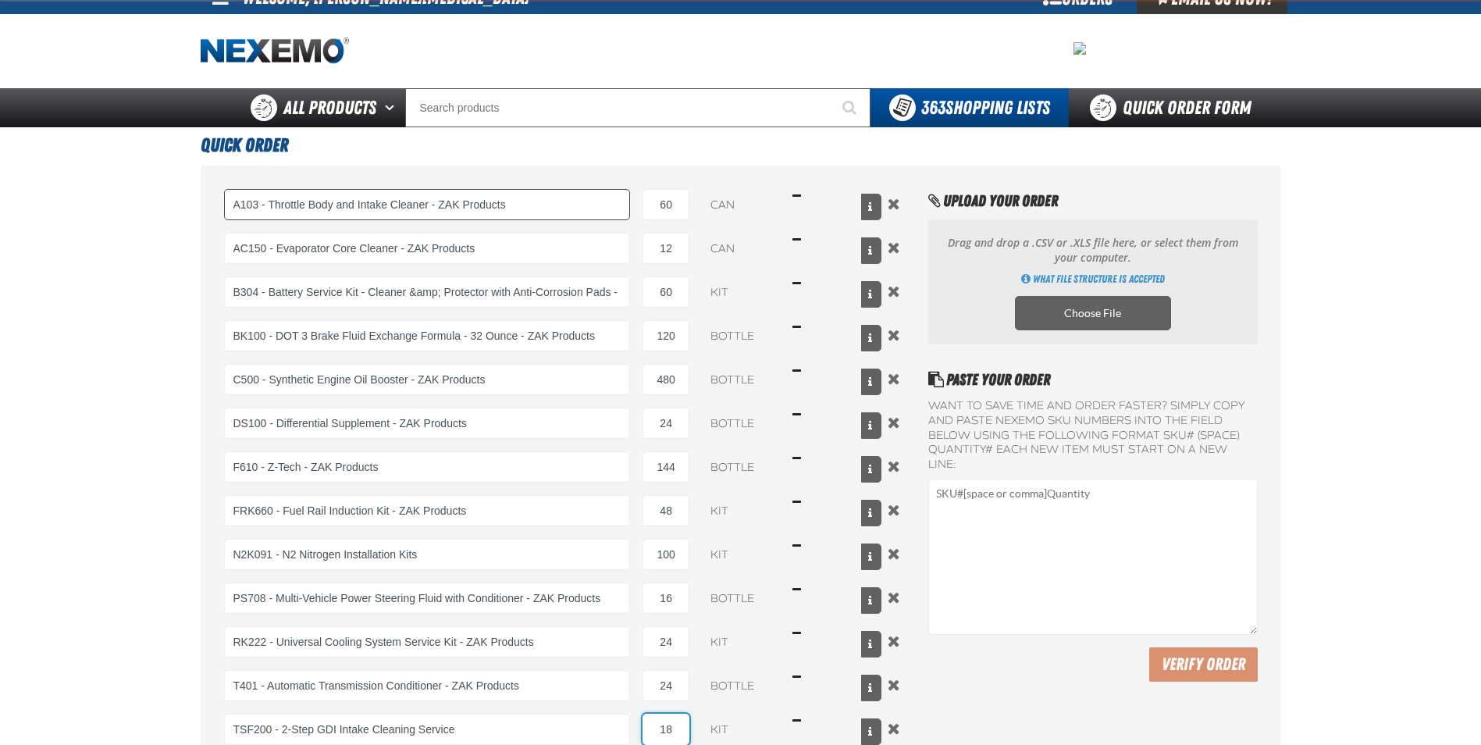
type input "18"
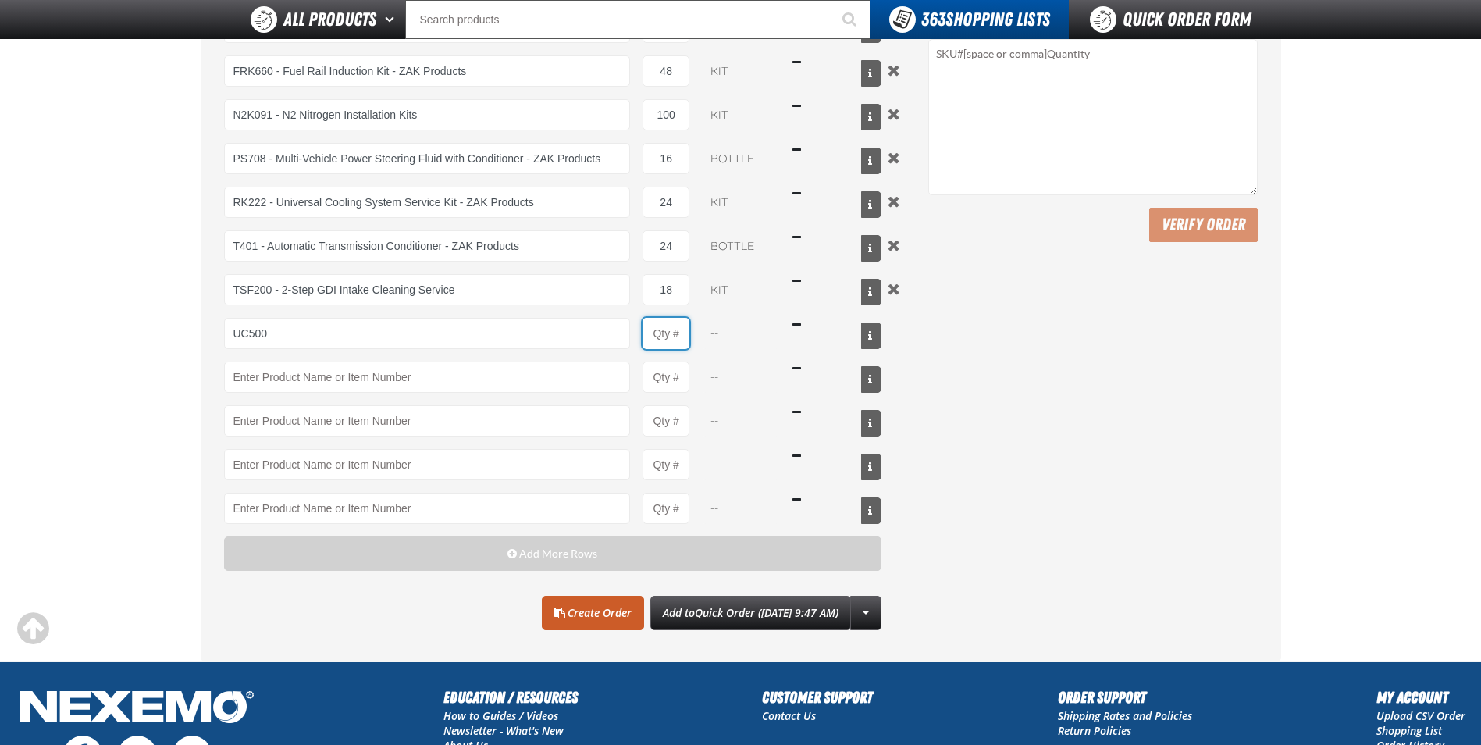
type input "UC500 - Performance Used Car Kit - ZAK Products"
type input "1"
select select "kit"
type input "80"
type input "WS1000 - World Standard Performance Transmission Fluid - ZAK Products"
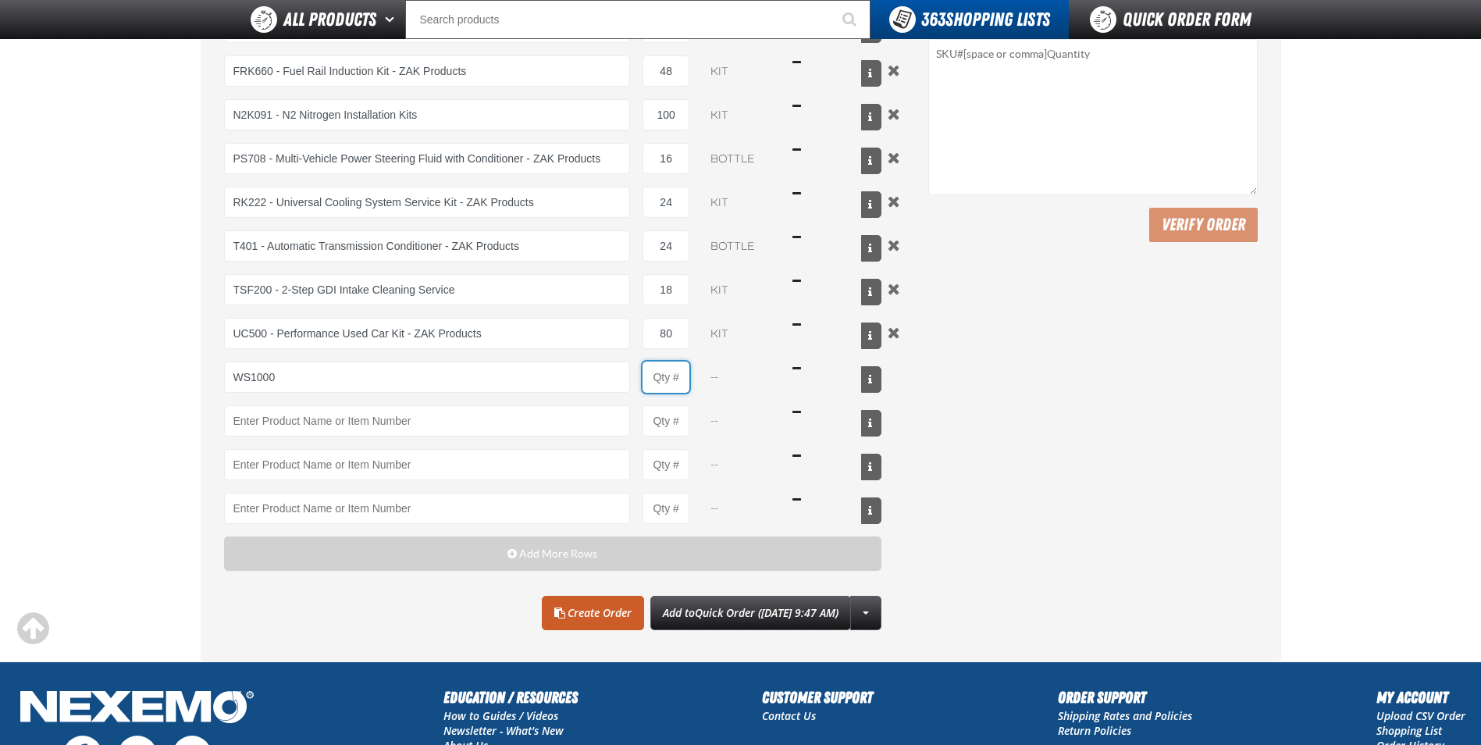
type input "1"
select select "bottle"
type input "240"
click at [546, 611] on link "Create Order" at bounding box center [593, 613] width 102 height 34
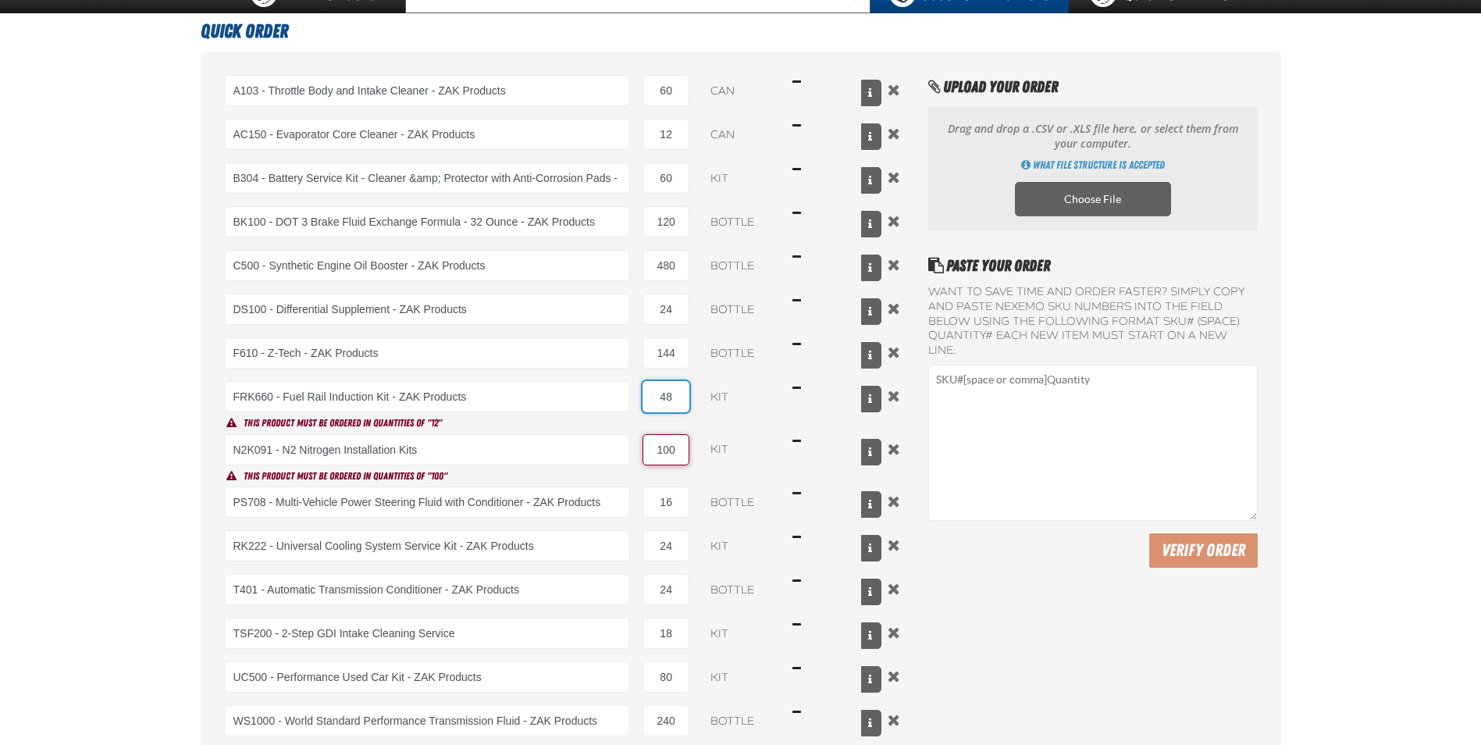
scroll to position [29, 0]
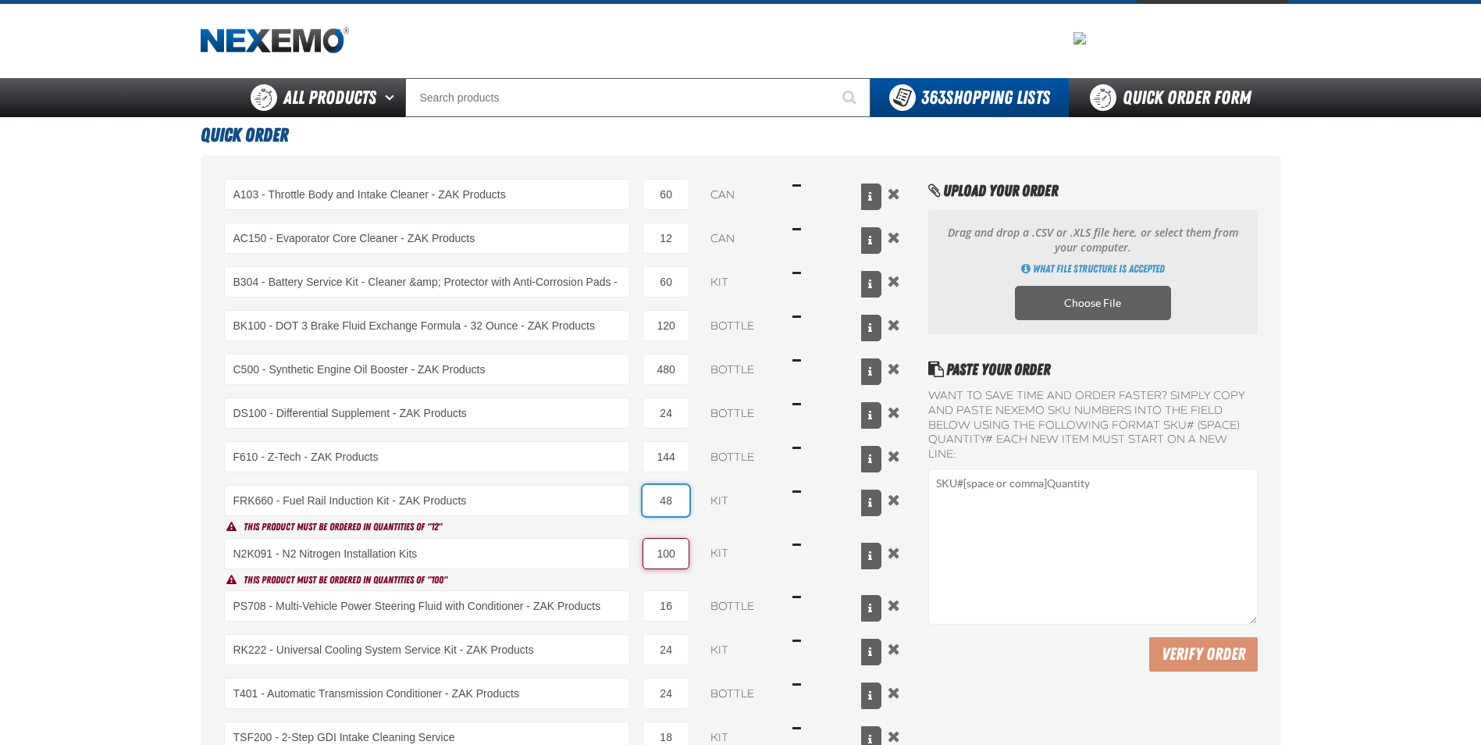
drag, startPoint x: 682, startPoint y: 497, endPoint x: 636, endPoint y: 501, distance: 45.5
click at [636, 501] on div "FRK660 - Fuel Rail Induction Kit - ZAK Products EZ-EZ109- FR OM - FR OM EZ-EZ14…" at bounding box center [553, 500] width 658 height 31
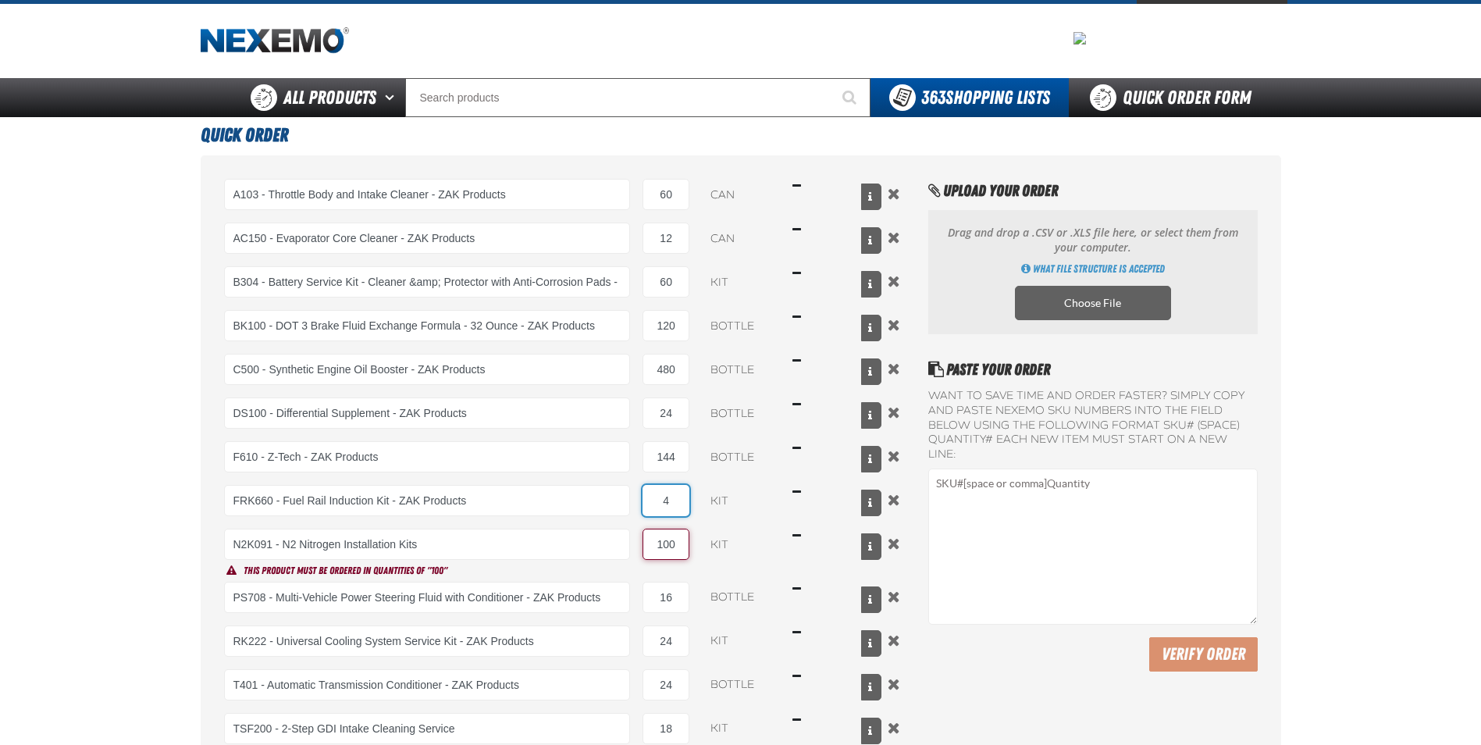
type input "48"
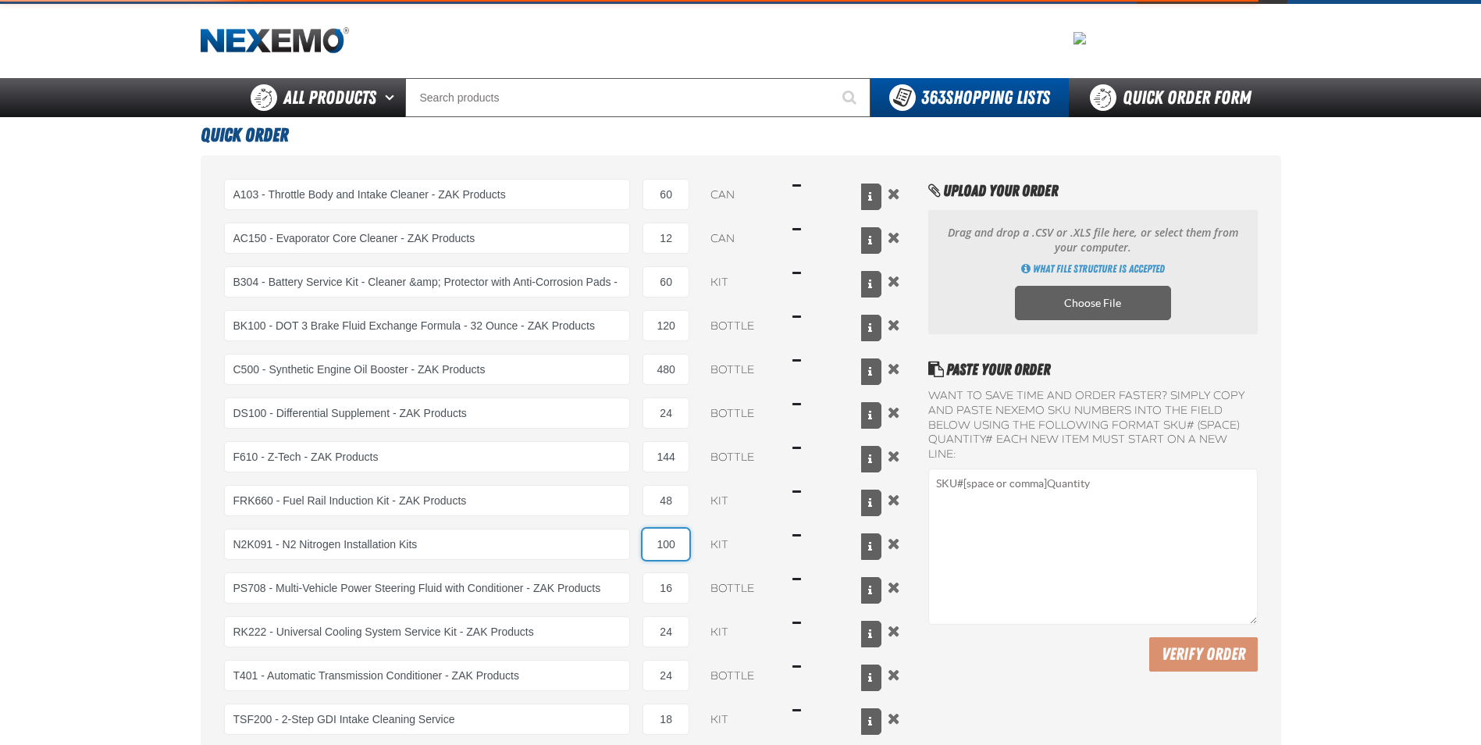
type input "1"
type input "N2K091 - N2 Nitrogen Installation Kits"
type input "100"
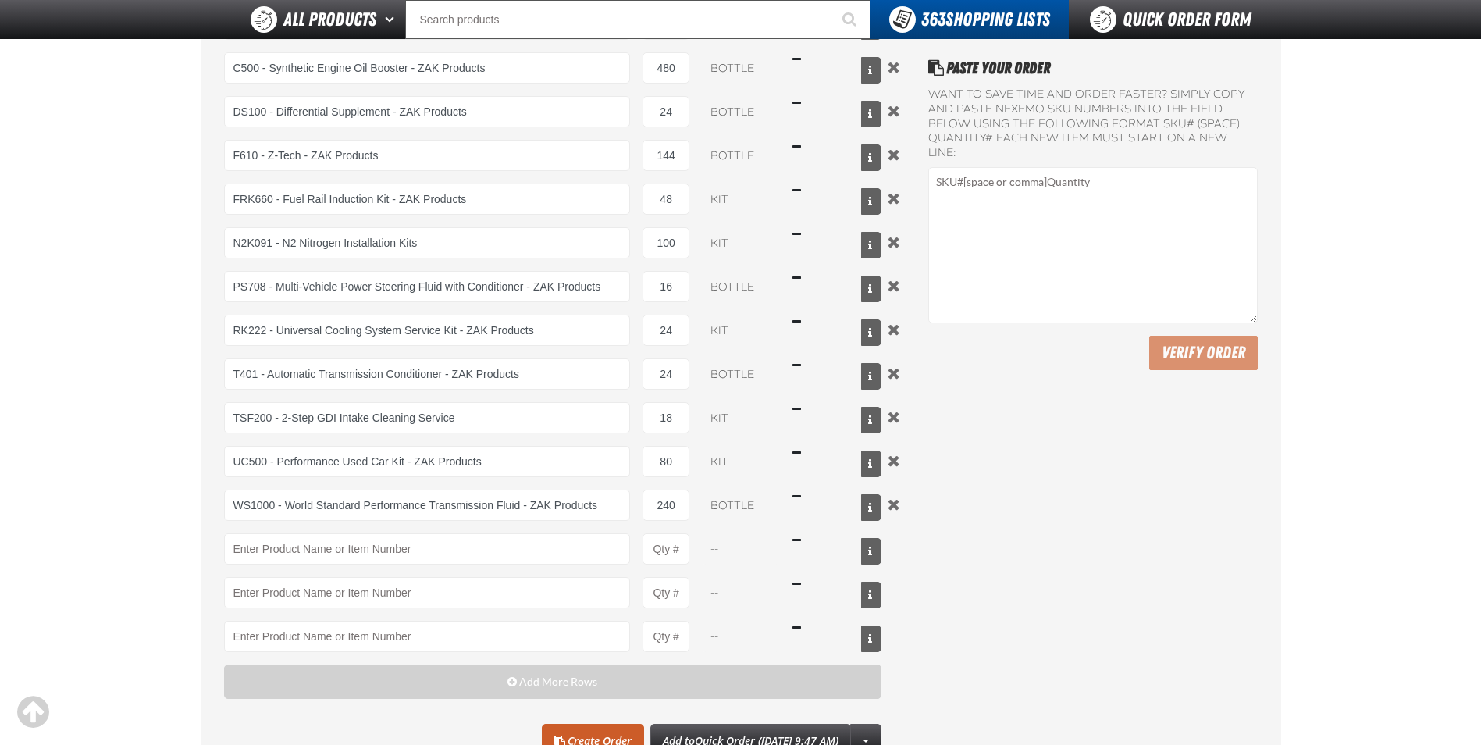
scroll to position [341, 0]
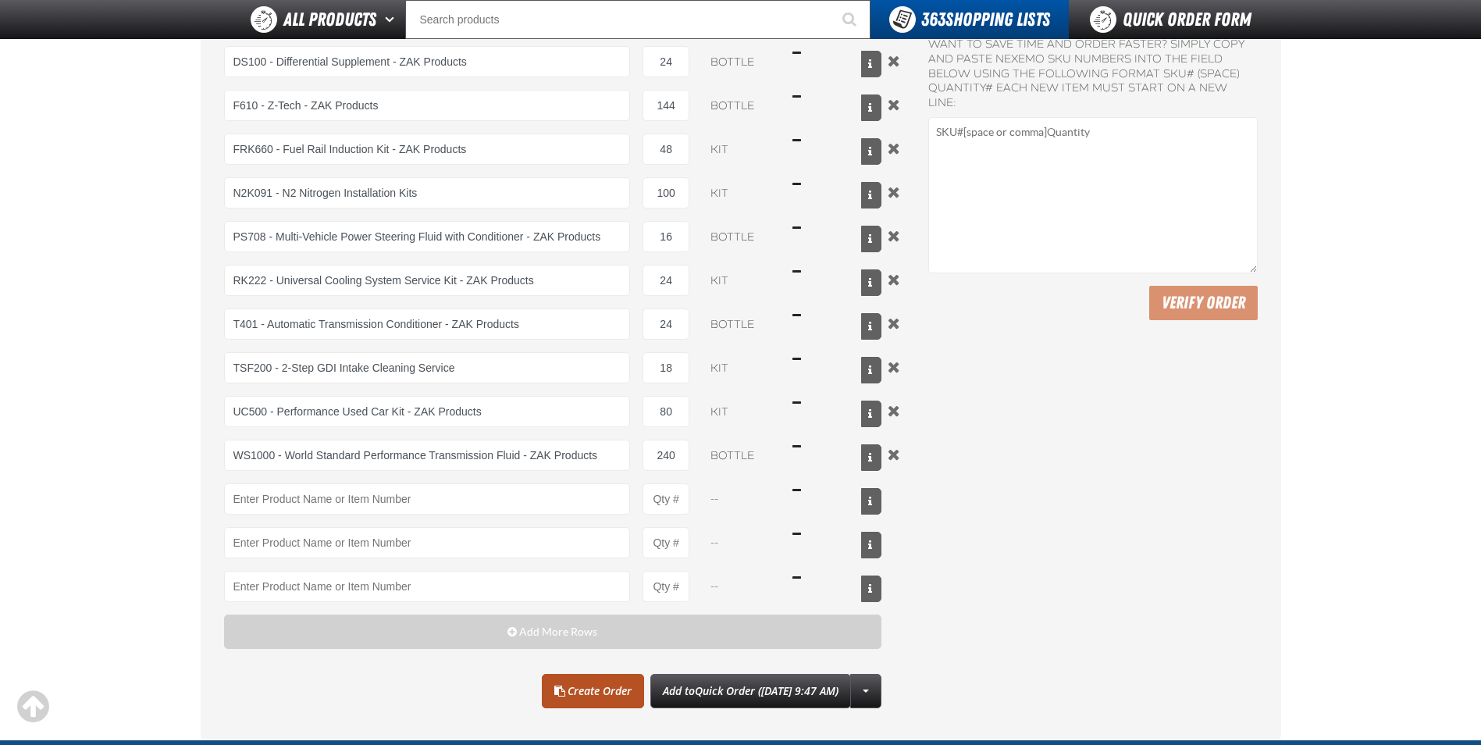
click at [554, 694] on span at bounding box center [559, 691] width 11 height 11
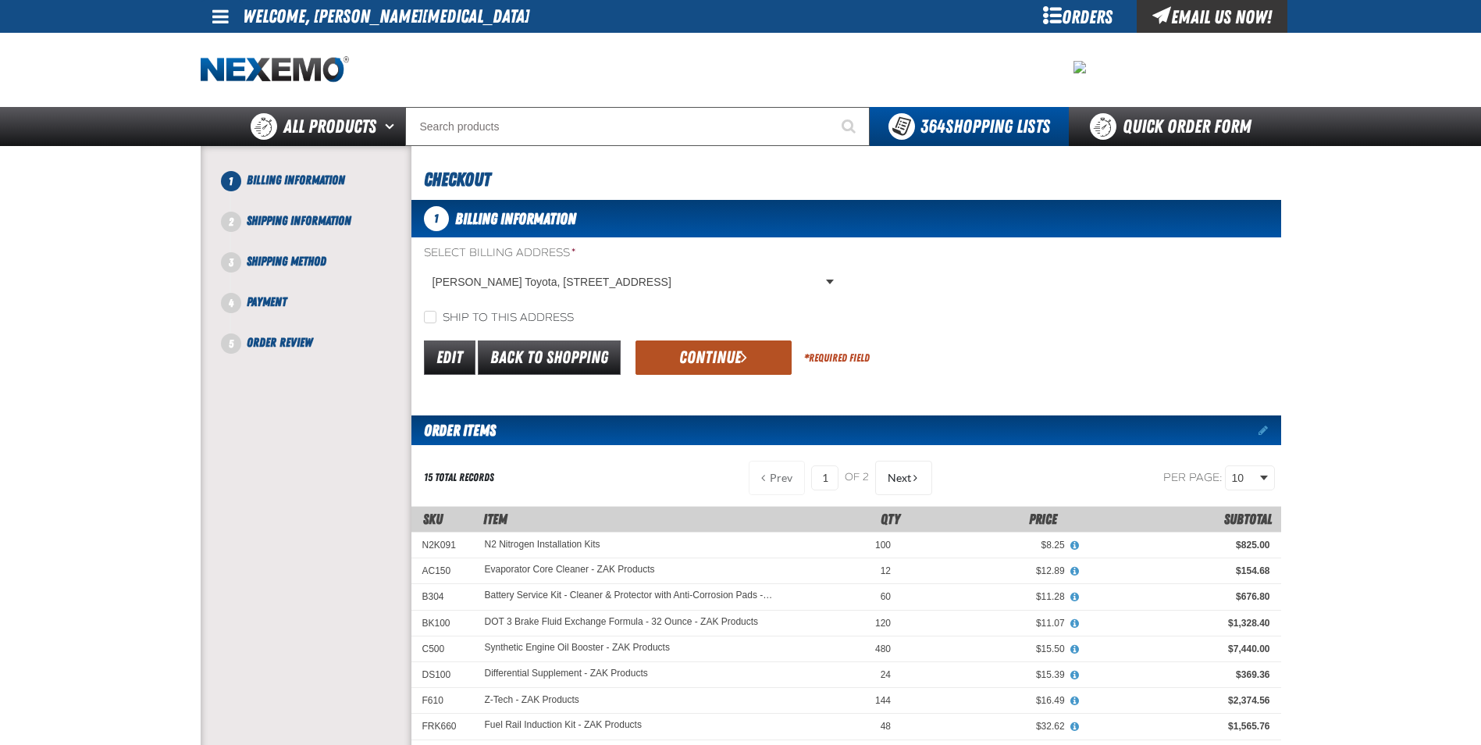
click at [693, 350] on button "Continue" at bounding box center [714, 357] width 156 height 34
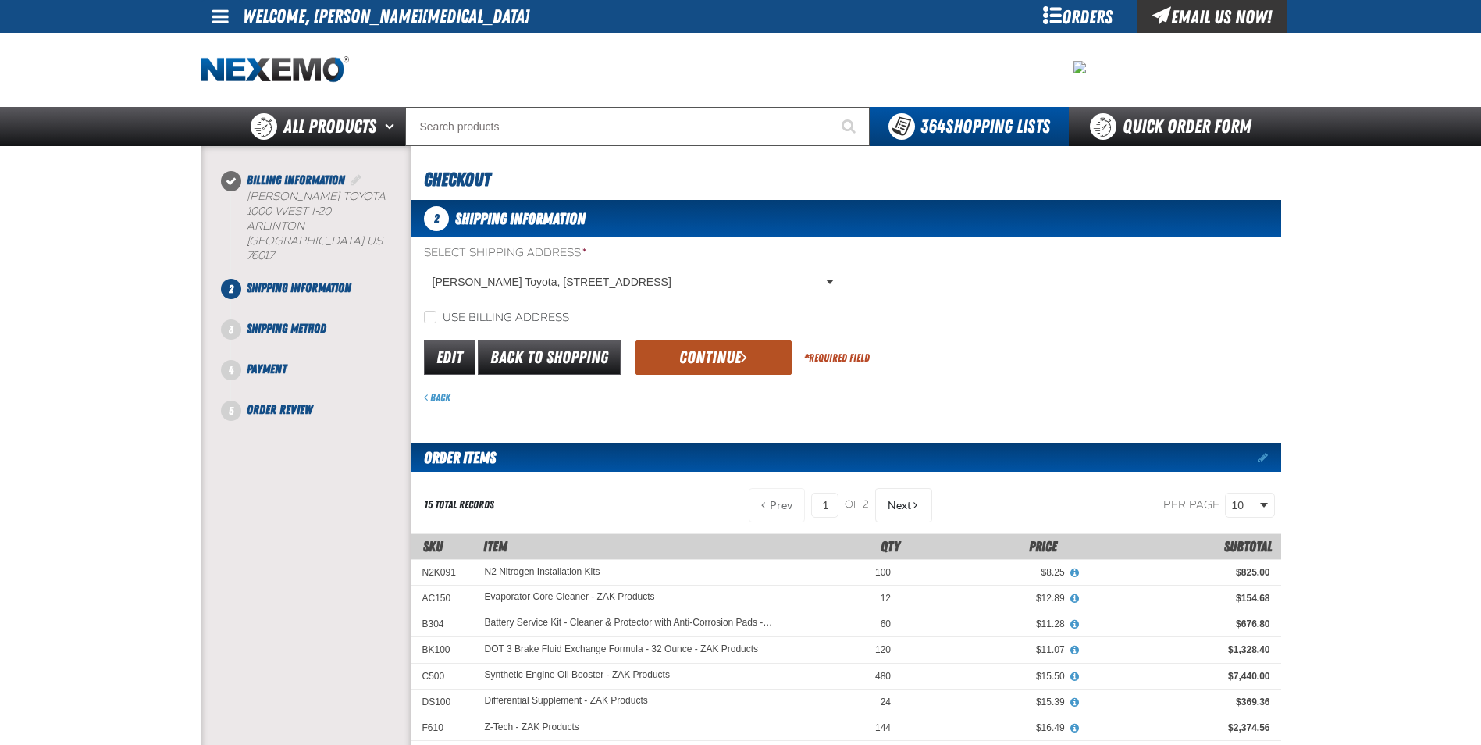
click at [683, 355] on button "Continue" at bounding box center [714, 357] width 156 height 34
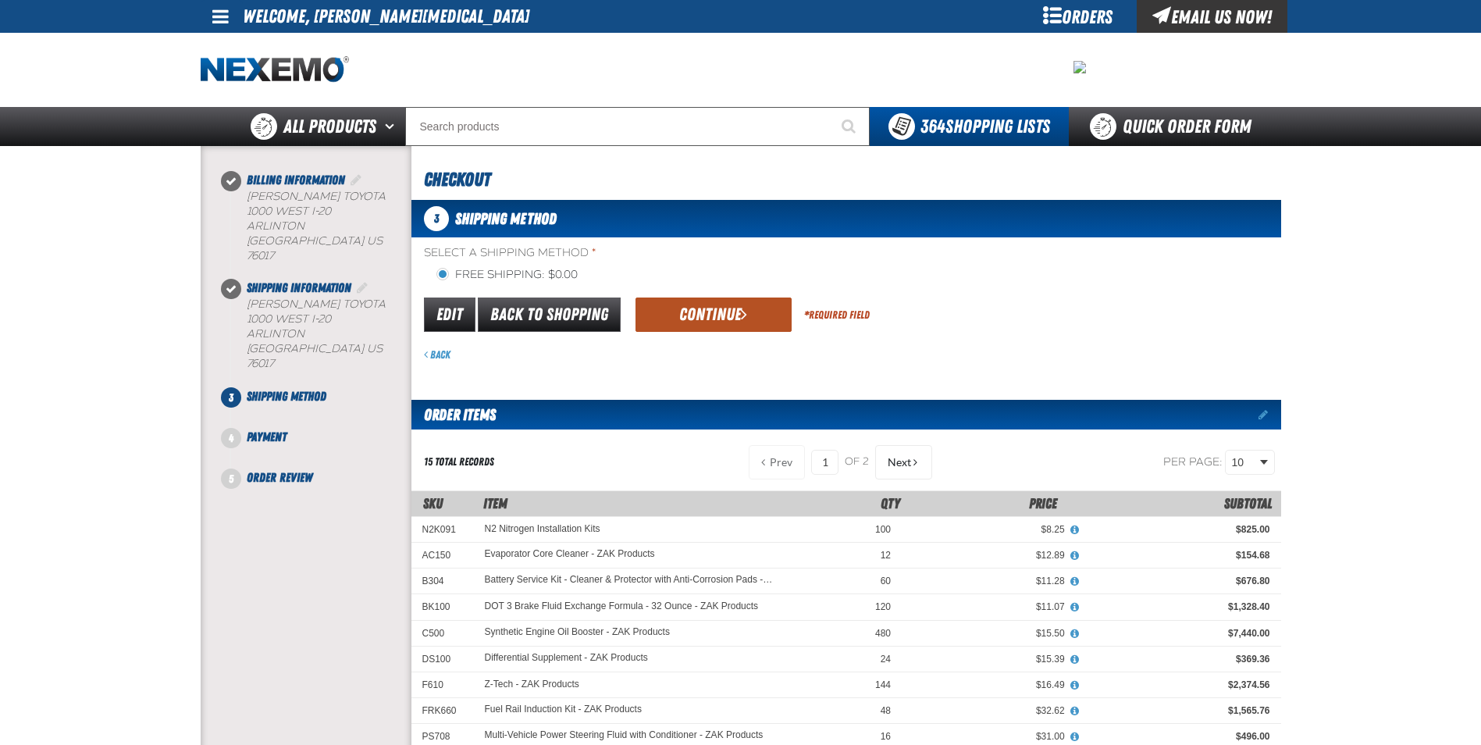
click at [699, 308] on button "Continue" at bounding box center [714, 314] width 156 height 34
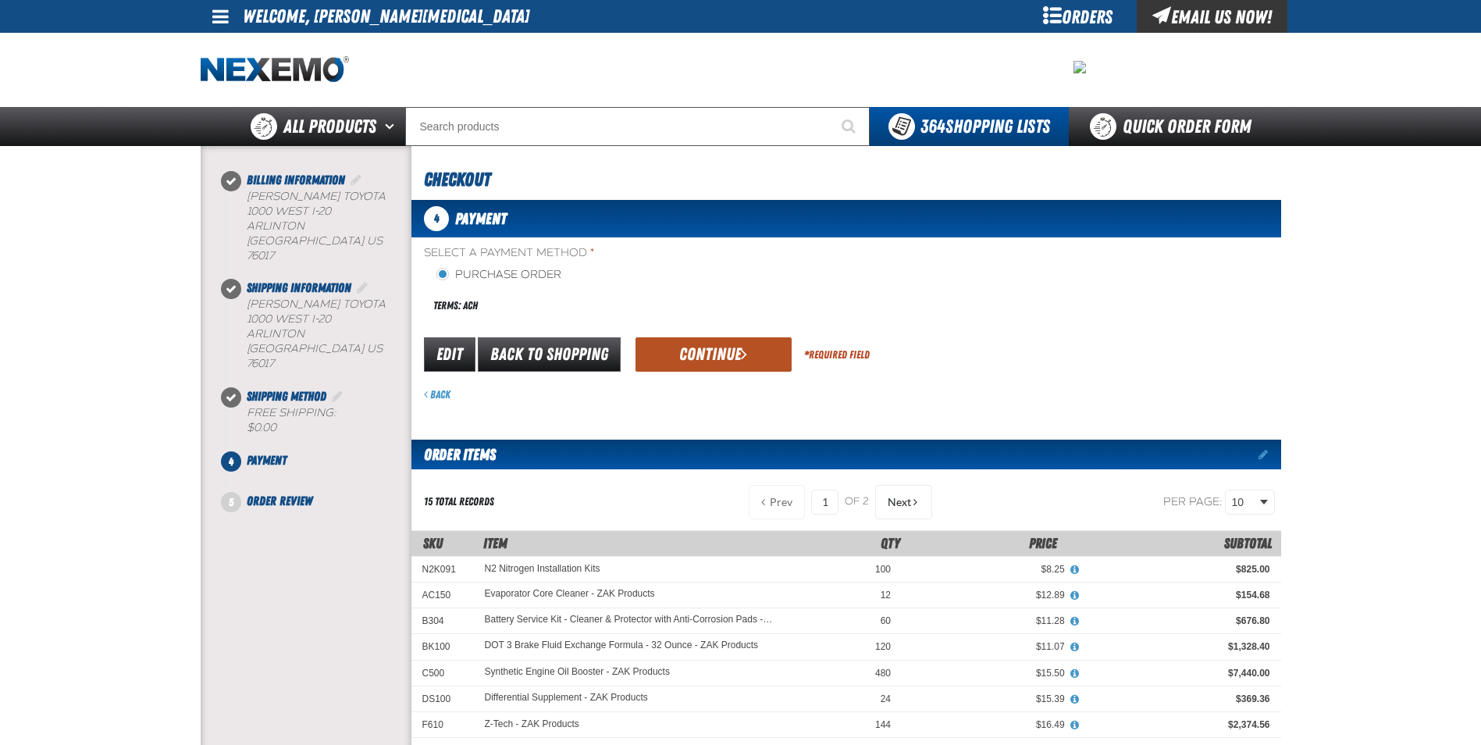
click at [689, 360] on button "Continue" at bounding box center [714, 354] width 156 height 34
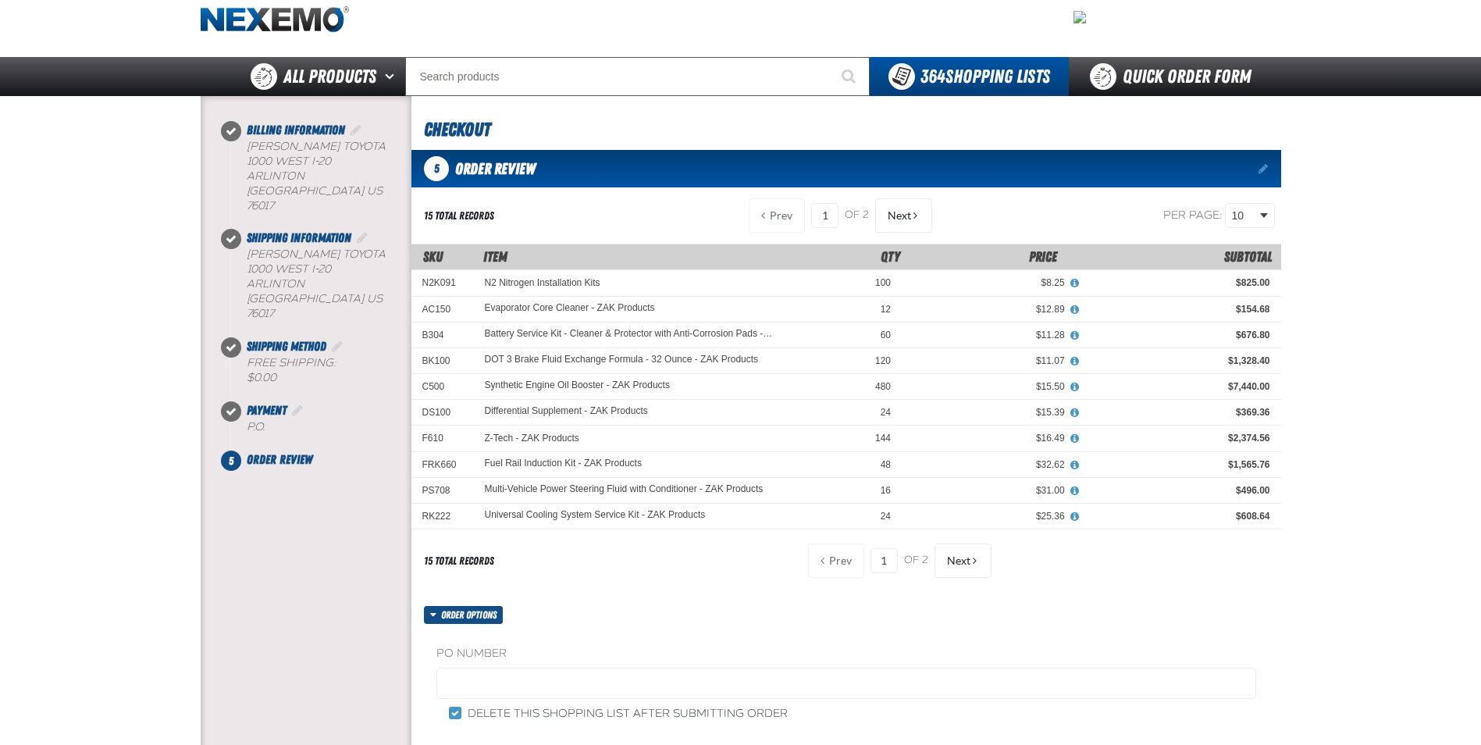
scroll to position [78, 0]
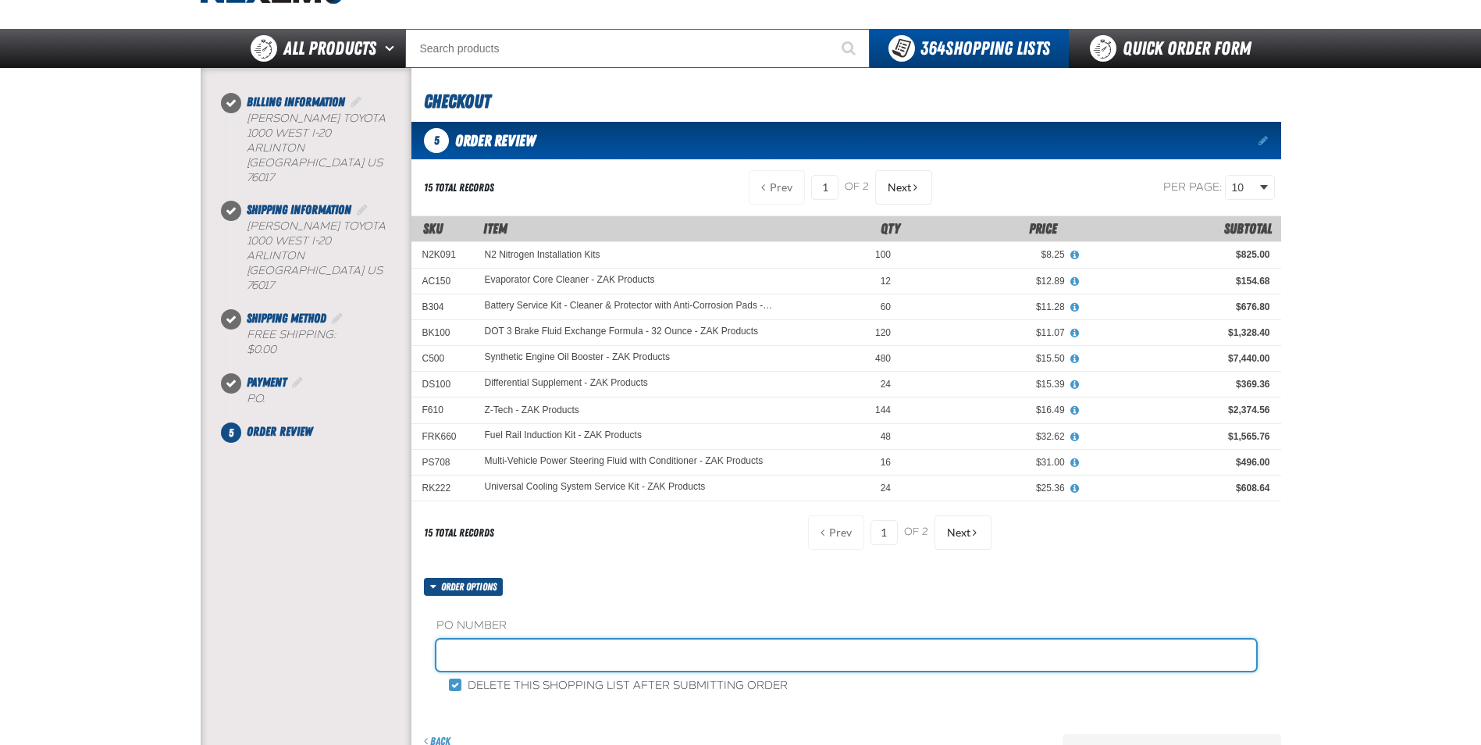
click at [504, 654] on input "text" at bounding box center [846, 654] width 820 height 31
type input "STOCK"
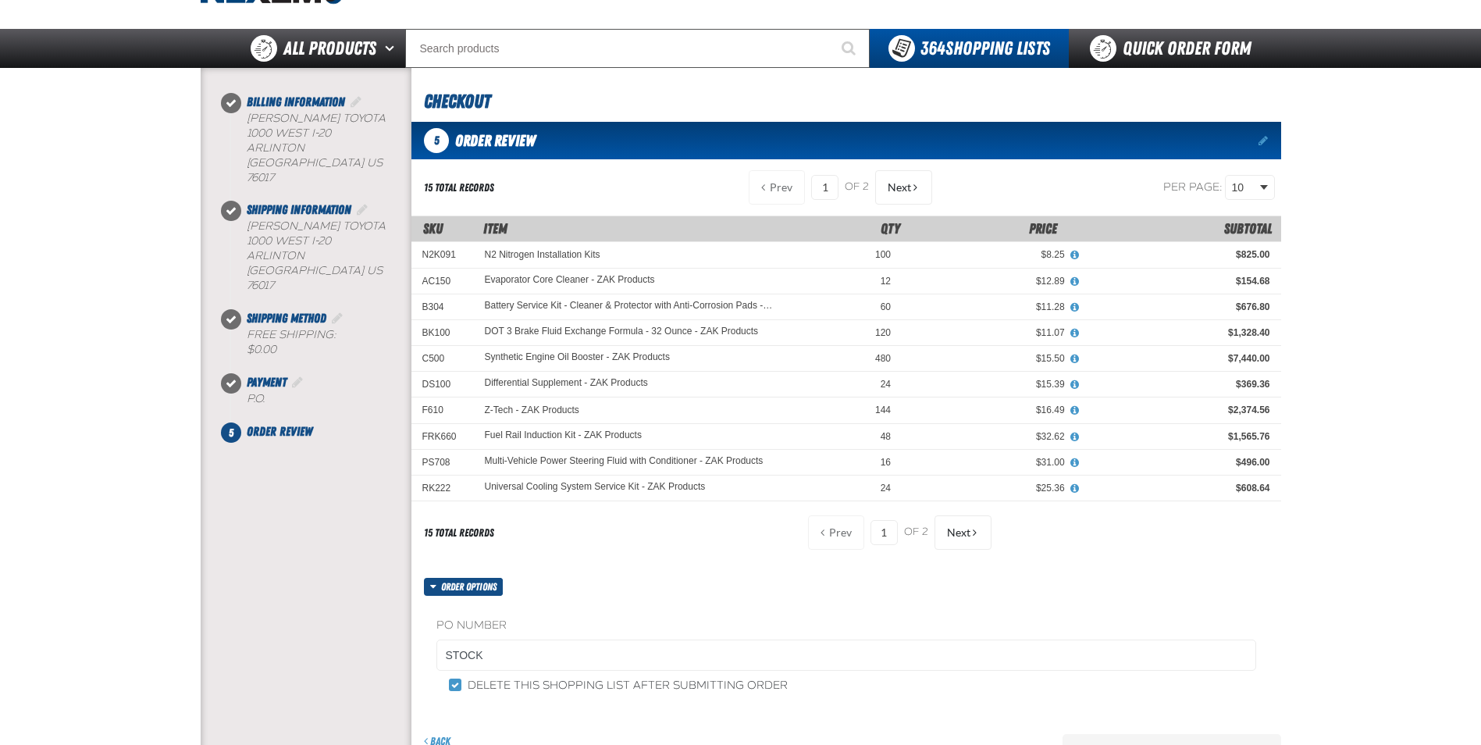
click at [260, 604] on div "Billing Information Vandergriff Toyota" at bounding box center [306, 462] width 211 height 777
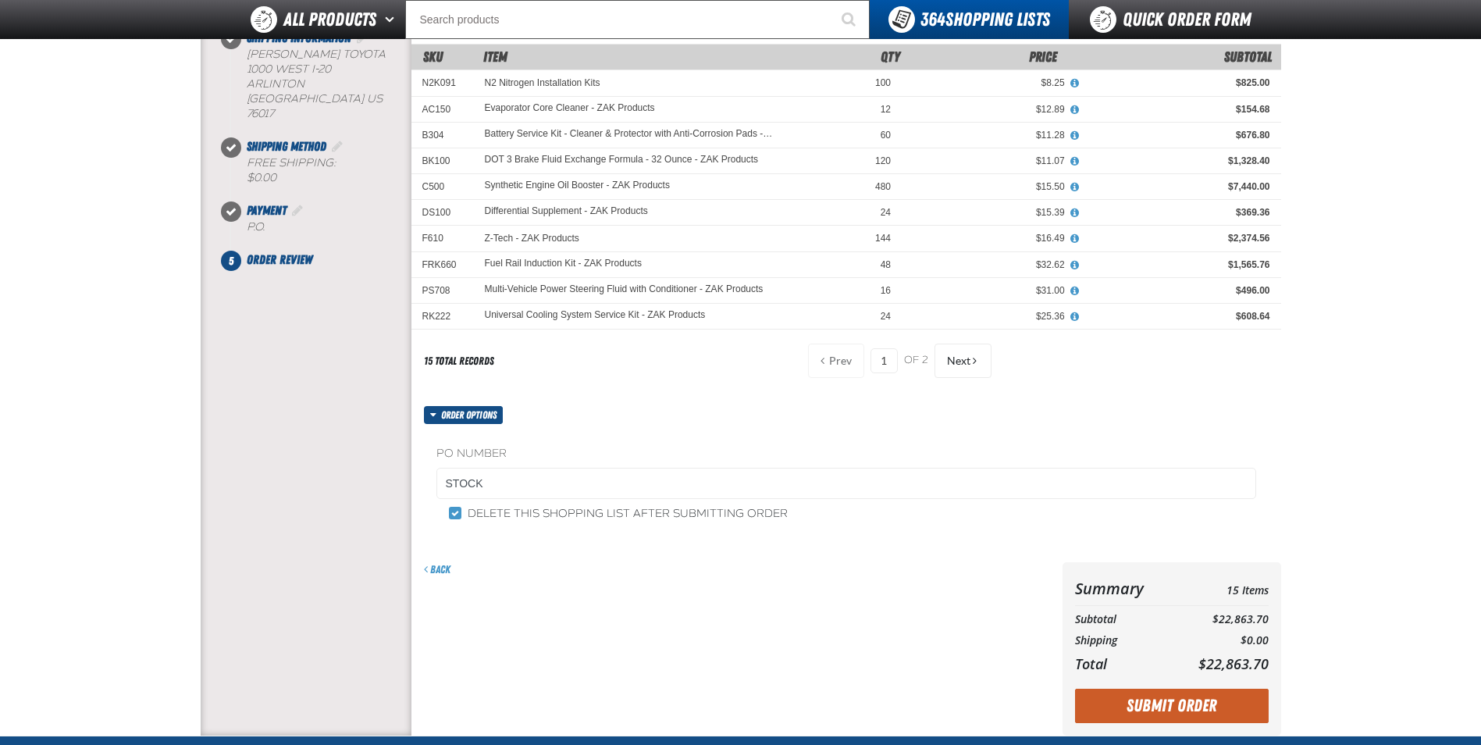
scroll to position [234, 0]
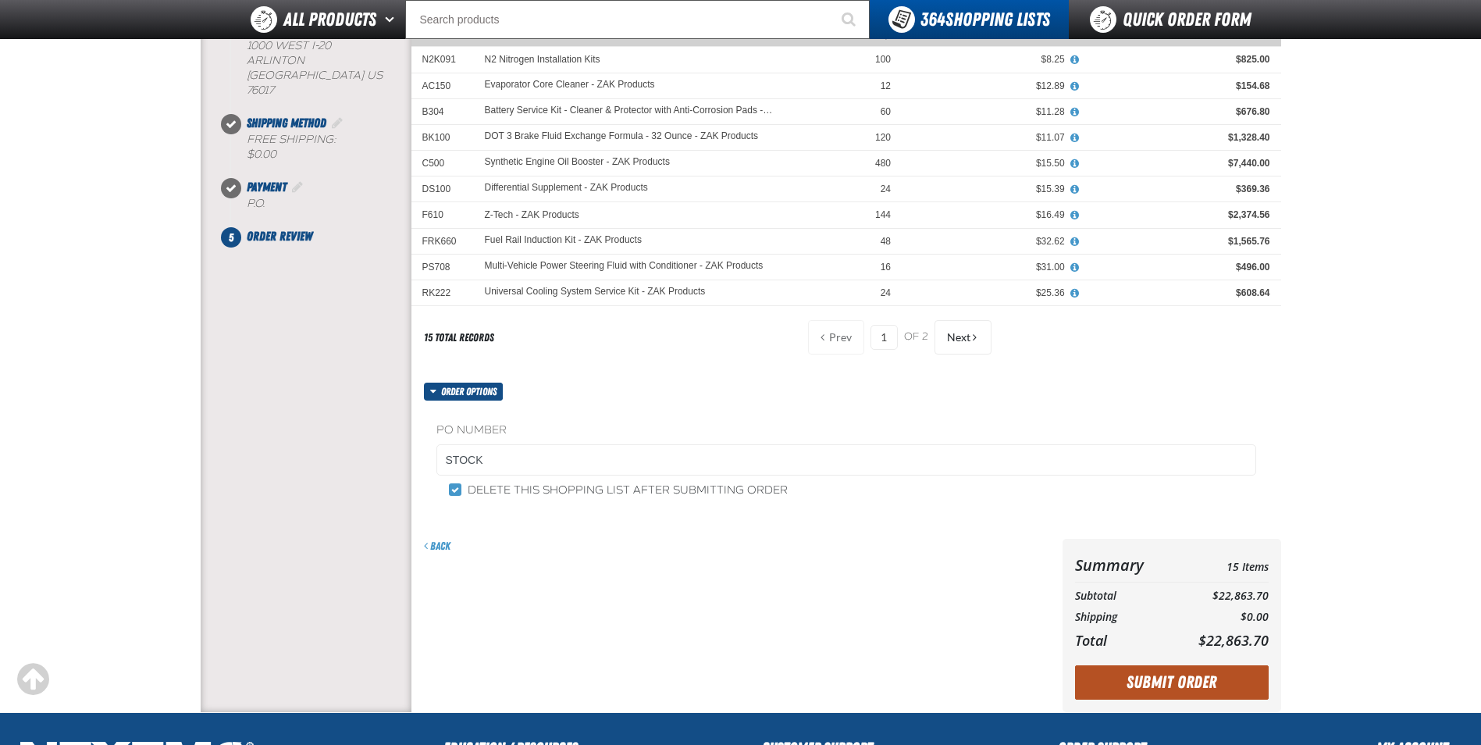
click at [1186, 680] on button "Submit Order" at bounding box center [1172, 682] width 194 height 34
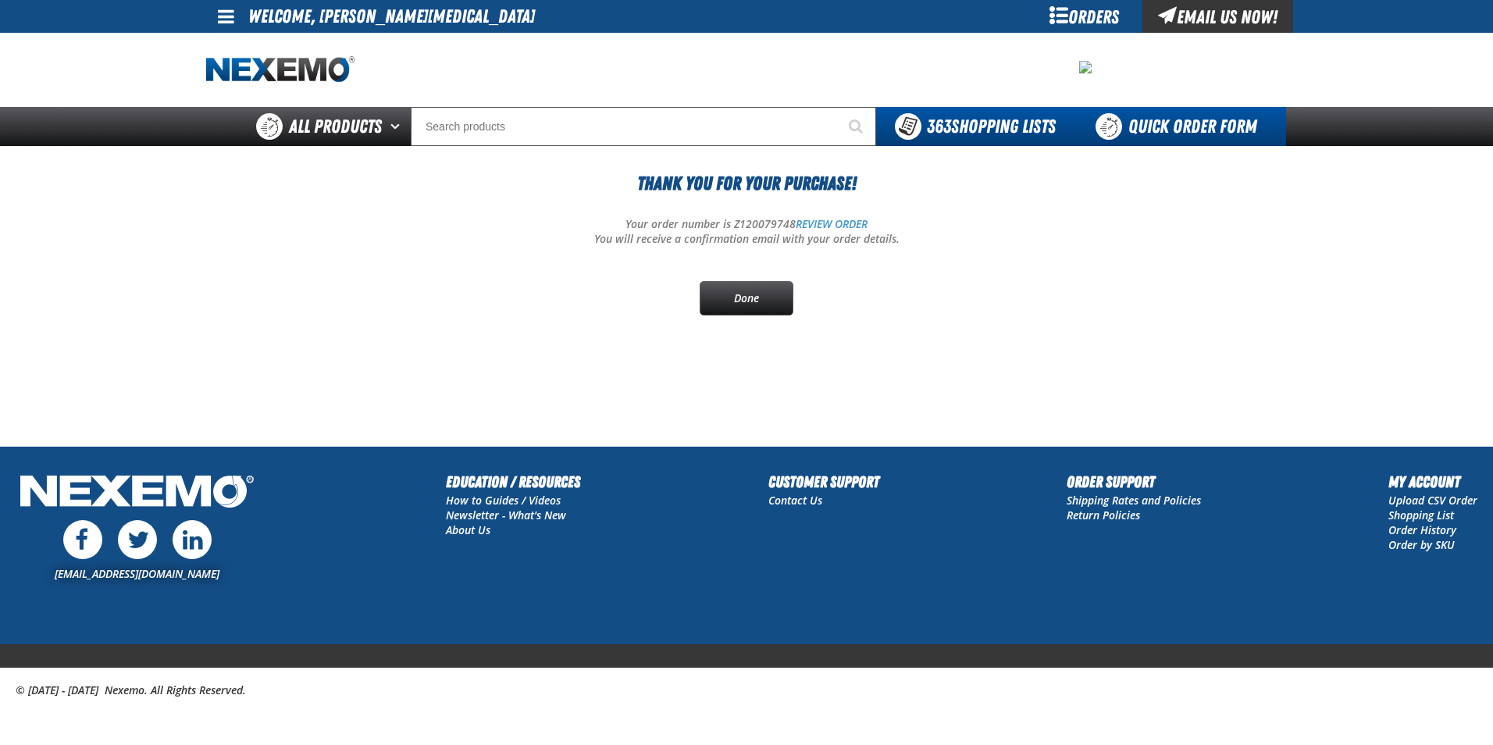
click at [1156, 137] on link "Quick Order Form" at bounding box center [1180, 126] width 212 height 39
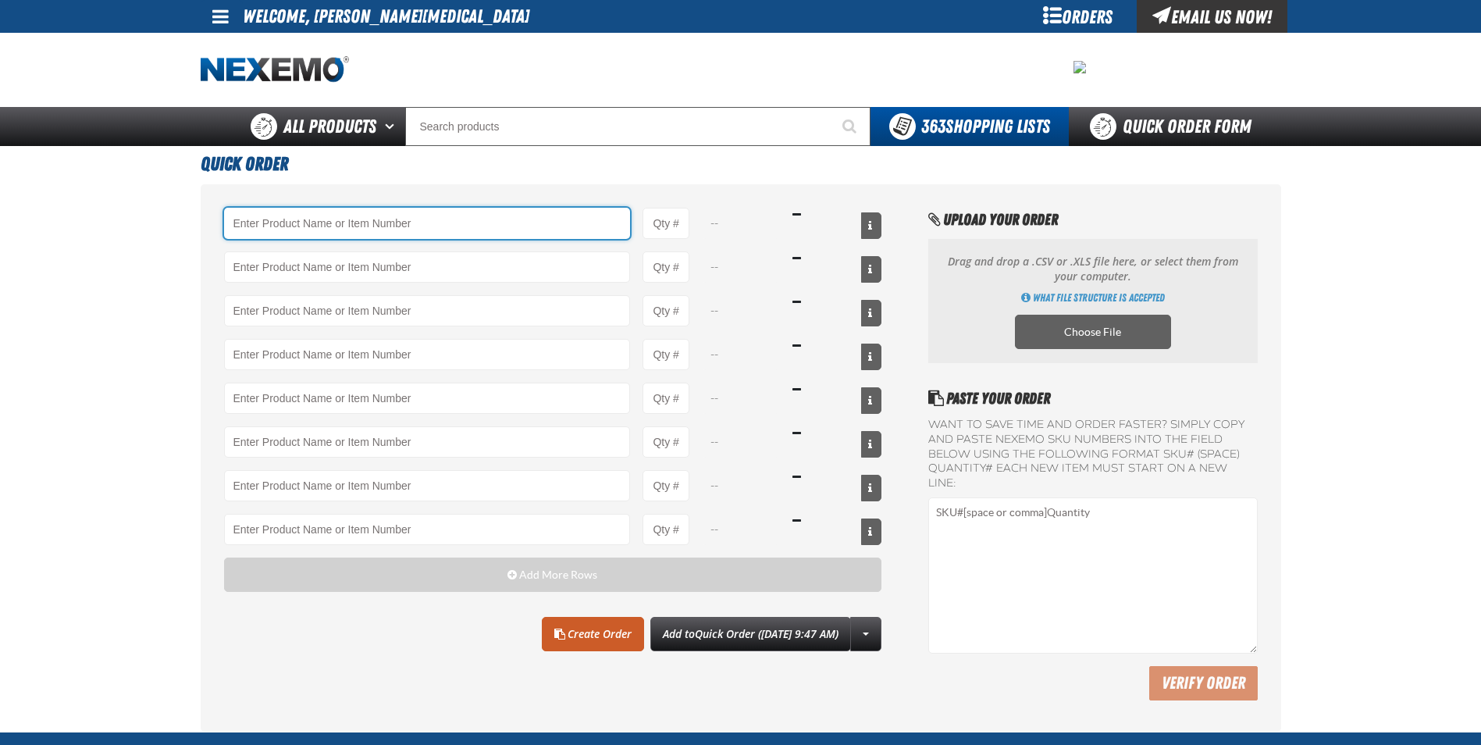
click at [255, 224] on input "Product" at bounding box center [427, 223] width 407 height 31
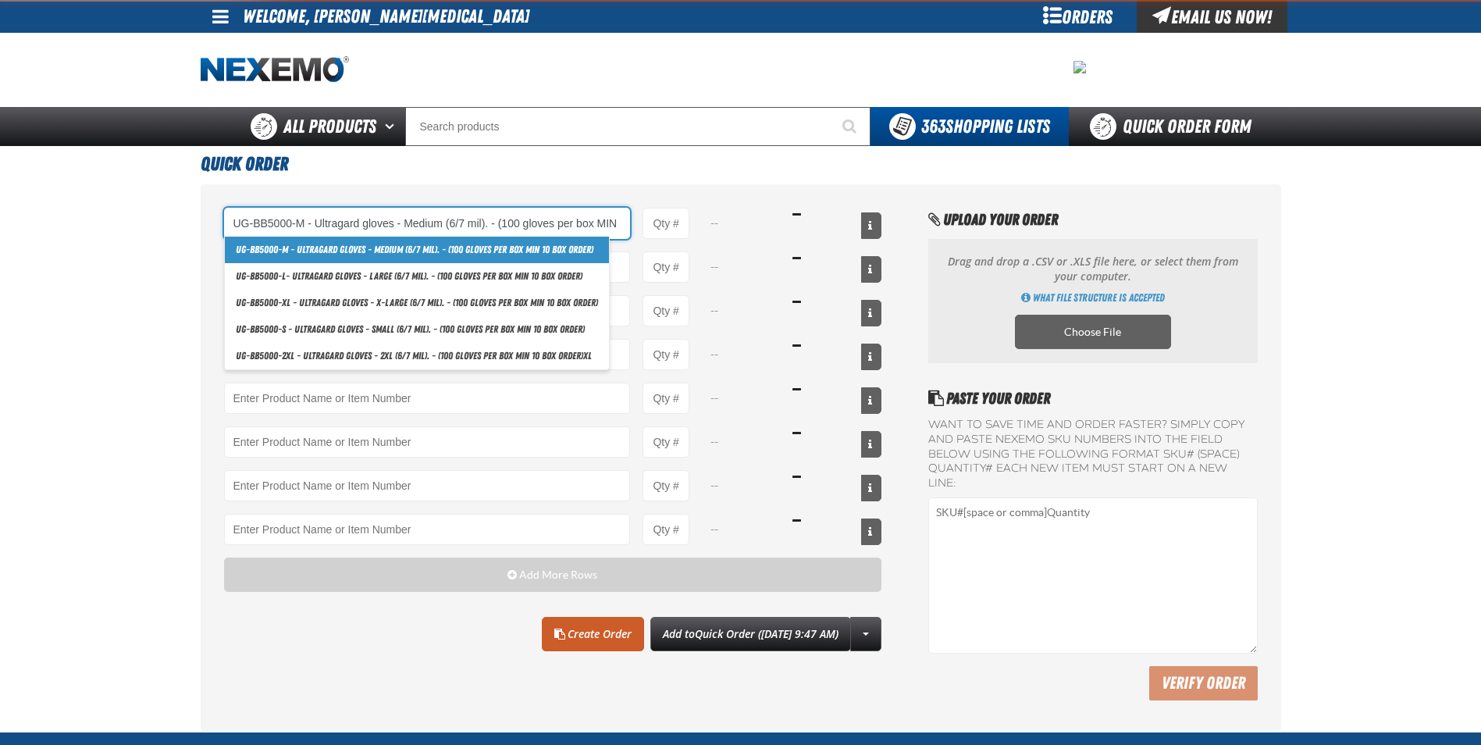
type input "UG-BB5000-M - Ultragard gloves - Medium (6/7 mil). - (100 gloves per box MIN 10…"
type input "1"
select select "box"
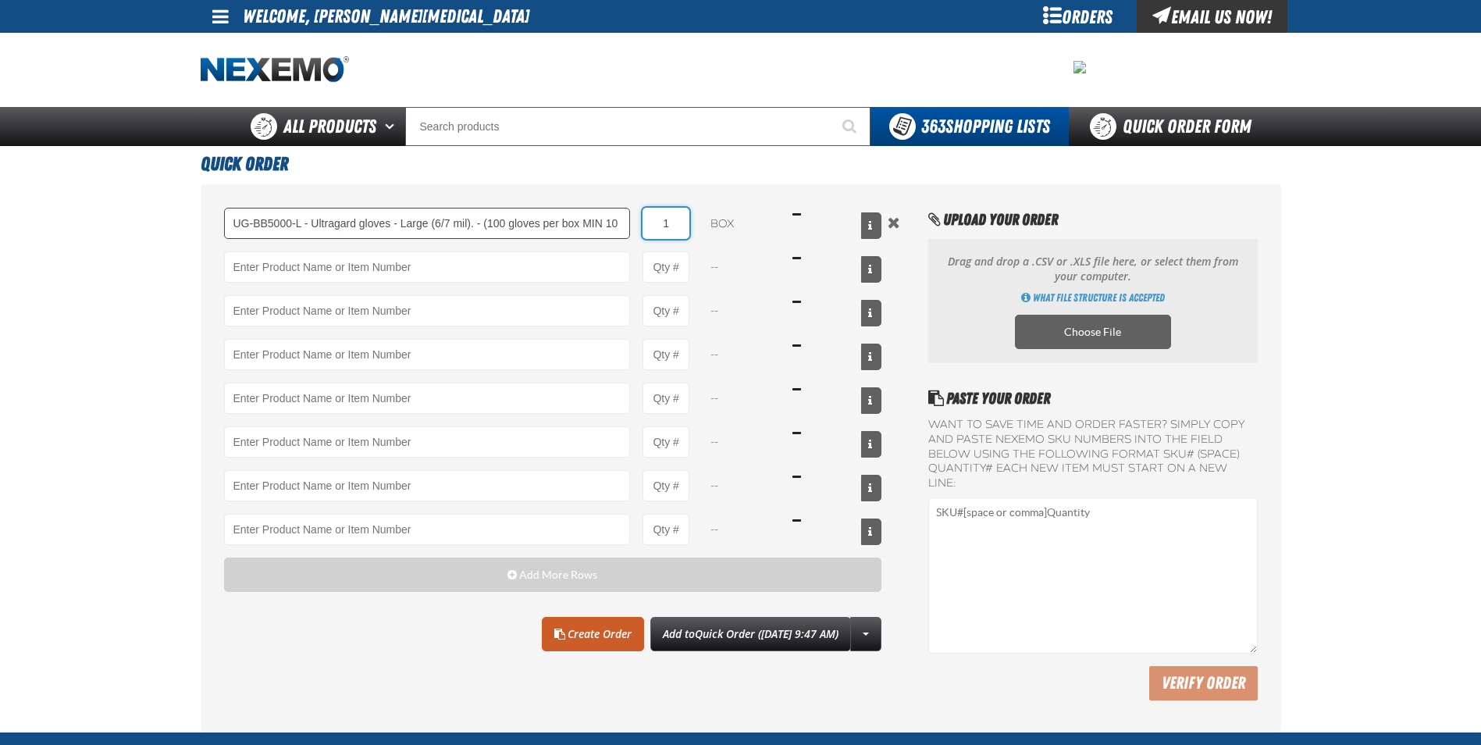
type input "UG-BB5000-L - Ultragard gloves - Large (6/7 mil). - (100 gloves per box MIN 10 …"
type input "50"
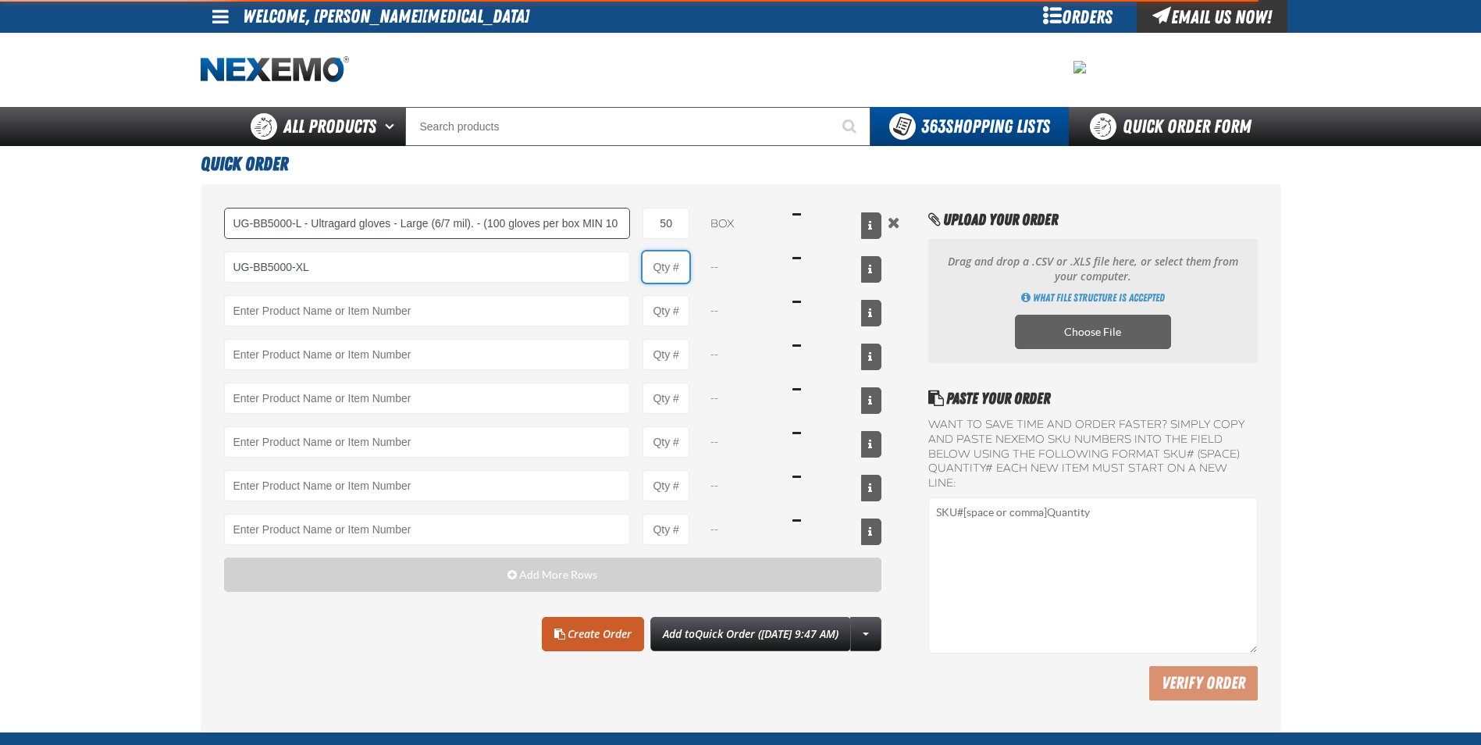
type input "UG-BB5000-XL - Ultragard gloves - X-Large (6/7 mil). - (100 gloves per box MIN …"
type input "1"
select select "box"
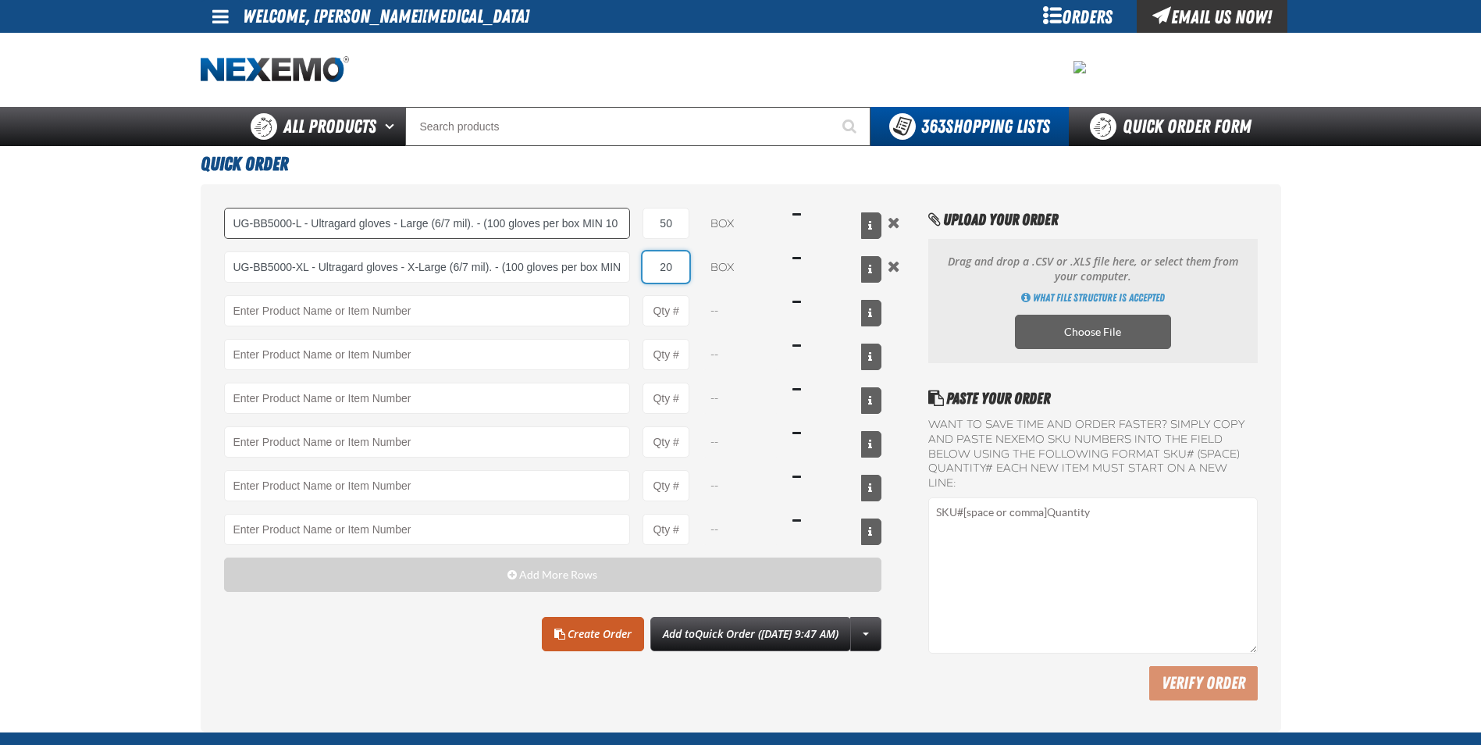
type input "20"
click at [565, 633] on link "Create Order" at bounding box center [593, 634] width 102 height 34
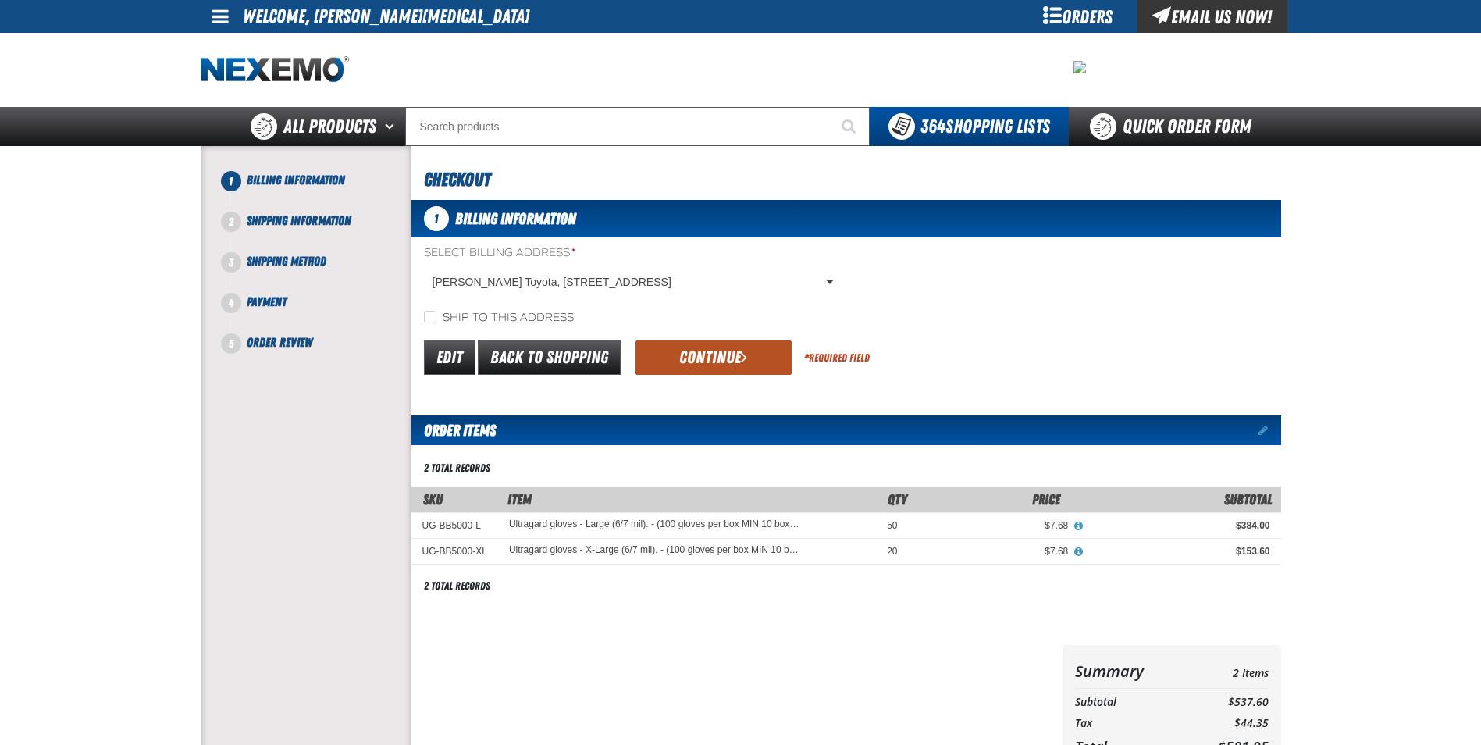
click at [650, 349] on button "Continue" at bounding box center [714, 357] width 156 height 34
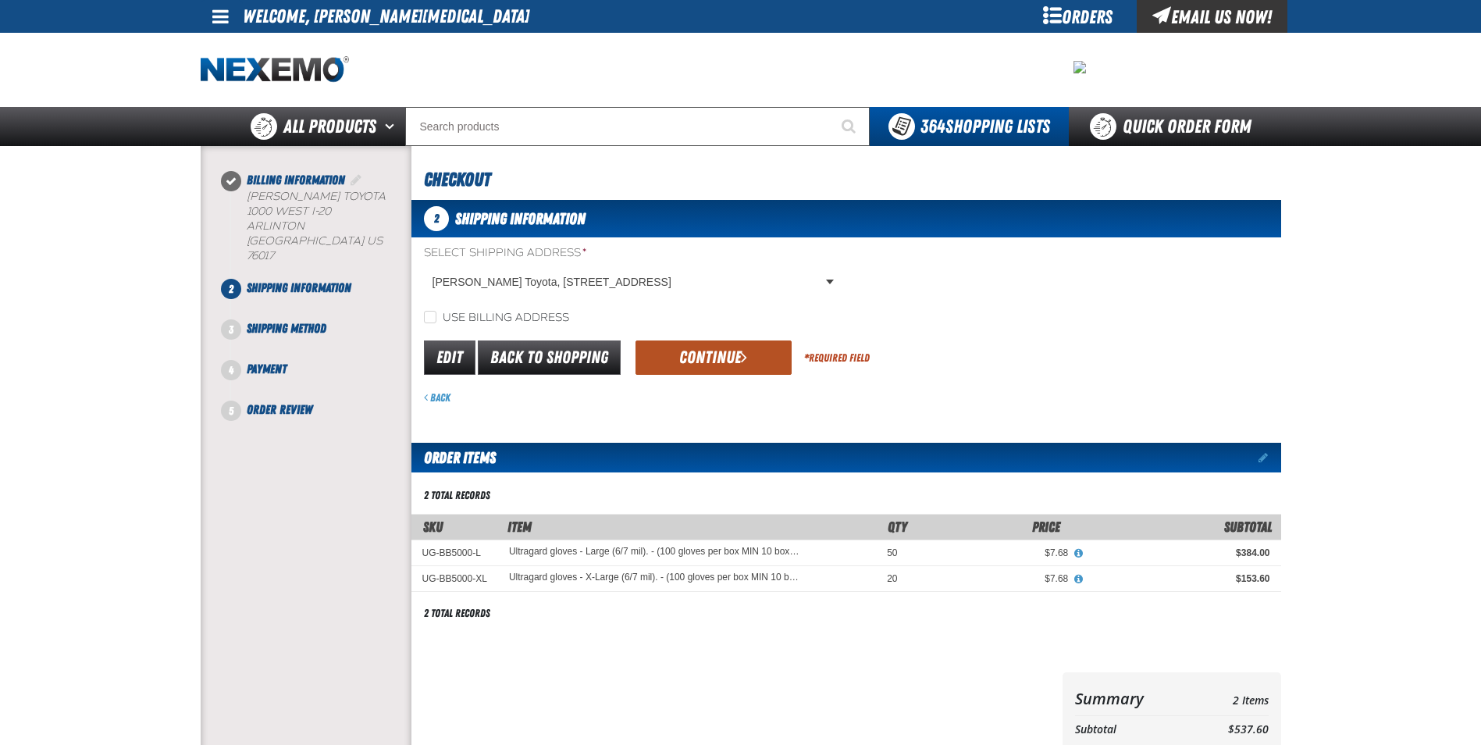
click at [661, 353] on button "Continue" at bounding box center [714, 357] width 156 height 34
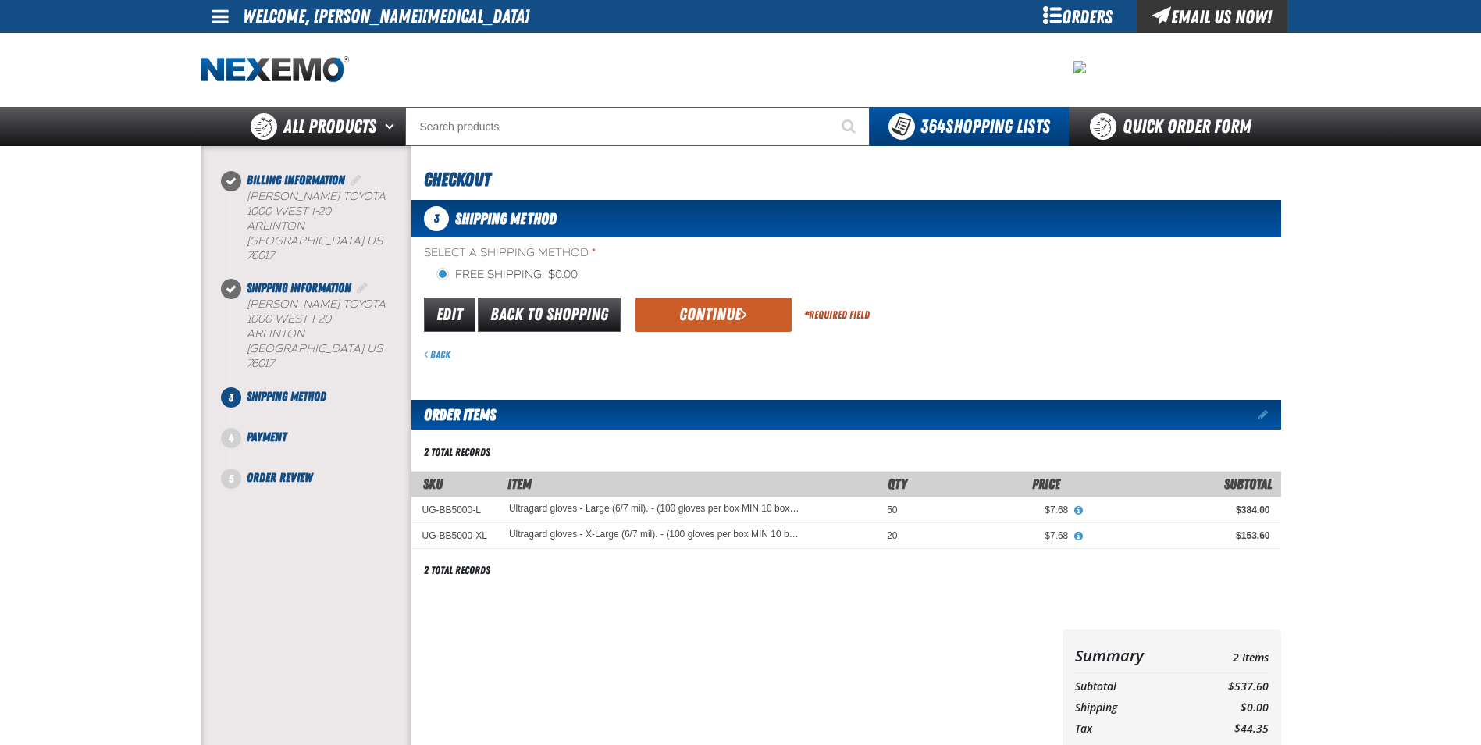
click at [668, 297] on div "Edit Back to Shopping Continue * Required Field" at bounding box center [846, 315] width 870 height 40
click at [668, 309] on button "Continue" at bounding box center [714, 314] width 156 height 34
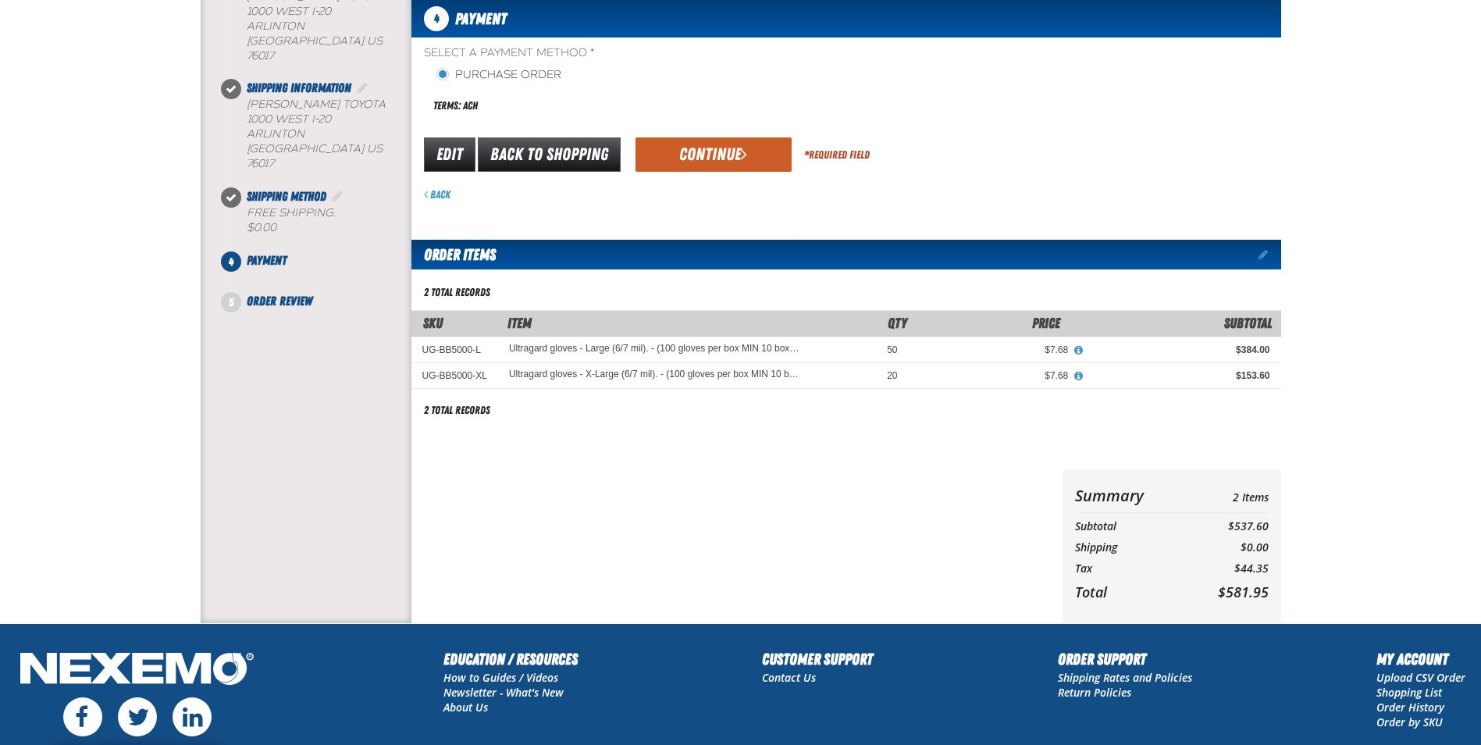
scroll to position [78, 0]
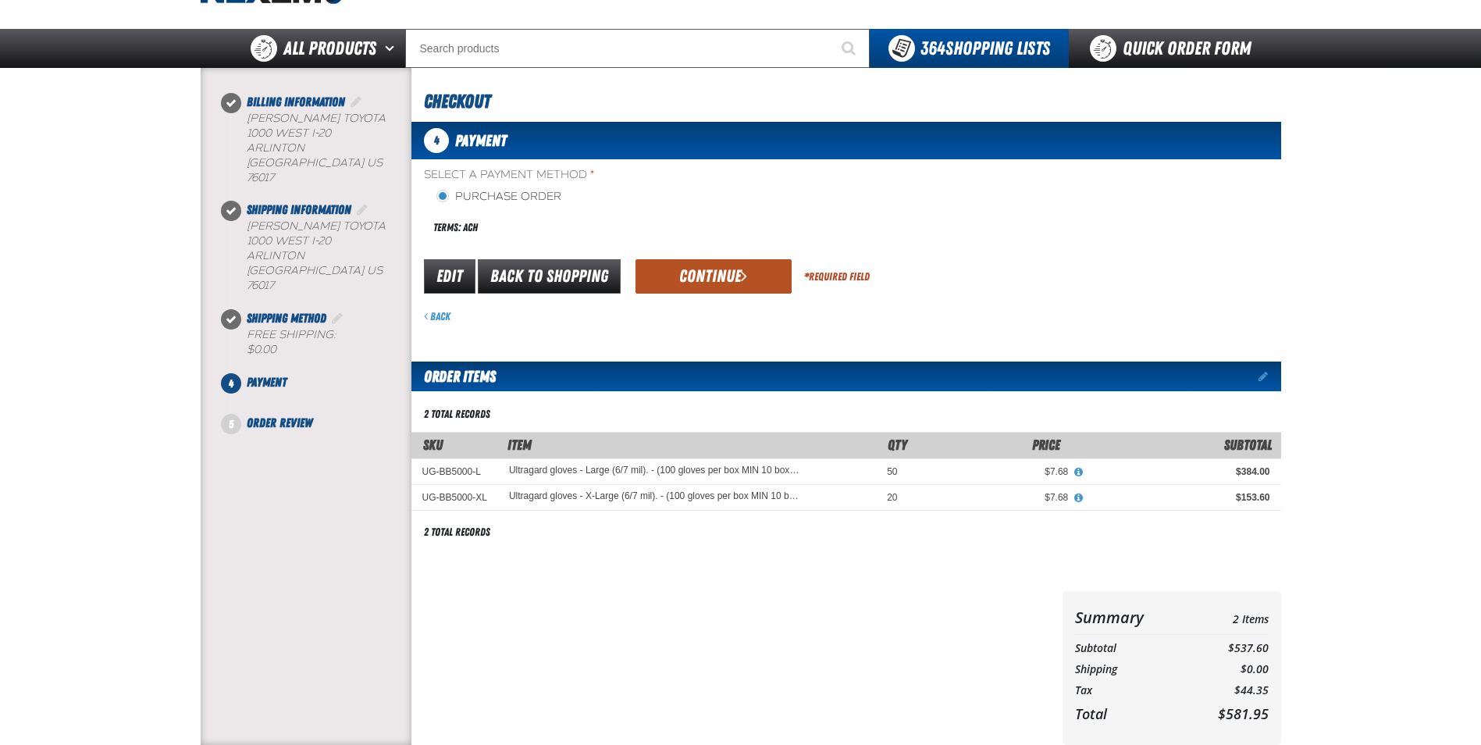
click at [714, 277] on button "Continue" at bounding box center [714, 276] width 156 height 34
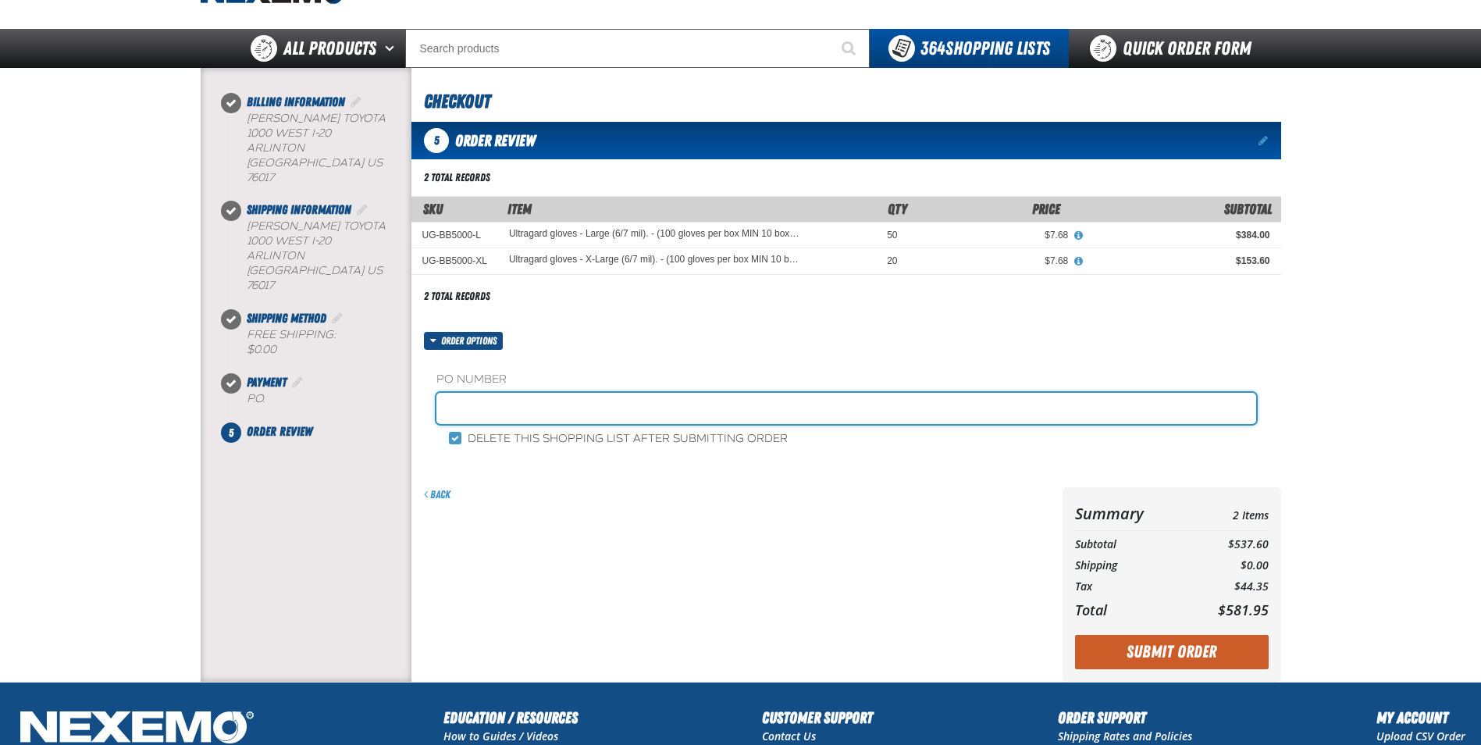
click at [604, 419] on input "text" at bounding box center [846, 408] width 820 height 31
type input "STOCK"
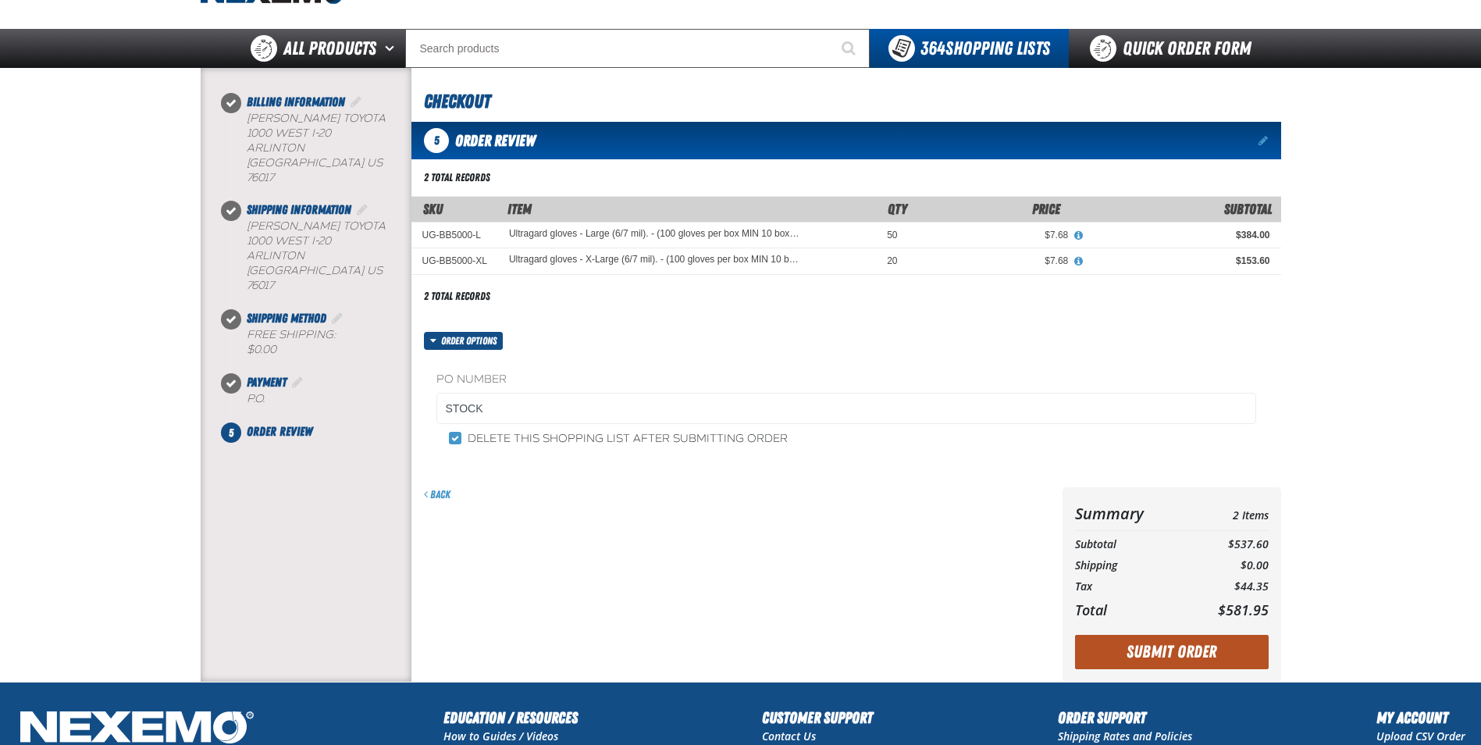
click at [1184, 644] on button "Submit Order" at bounding box center [1172, 652] width 194 height 34
